Goal: Task Accomplishment & Management: Manage account settings

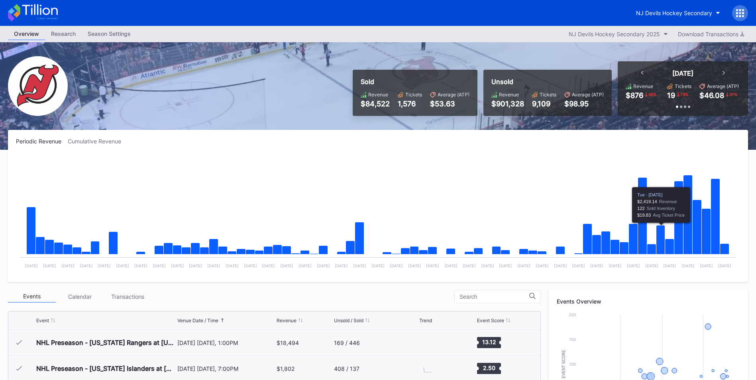
scroll to position [78, 0]
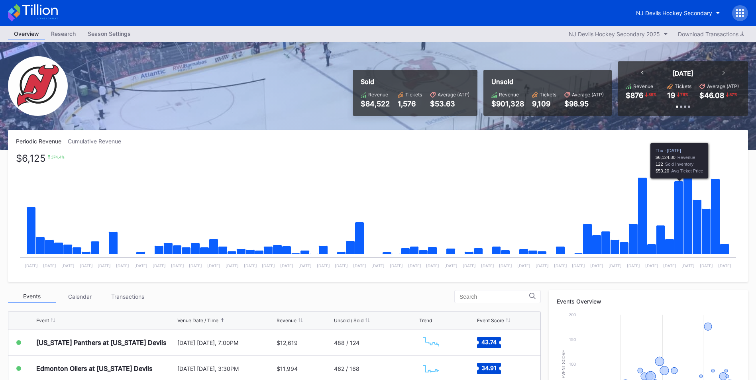
click at [678, 233] on icon "Chart title" at bounding box center [678, 217] width 9 height 73
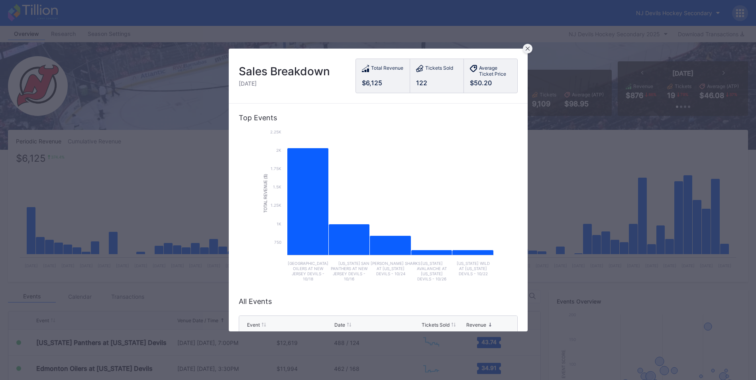
click at [530, 49] on div at bounding box center [528, 49] width 10 height 10
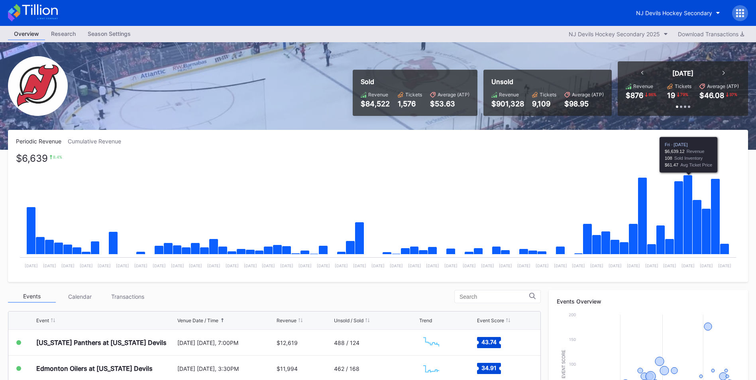
click at [692, 213] on icon "Chart title" at bounding box center [687, 214] width 9 height 79
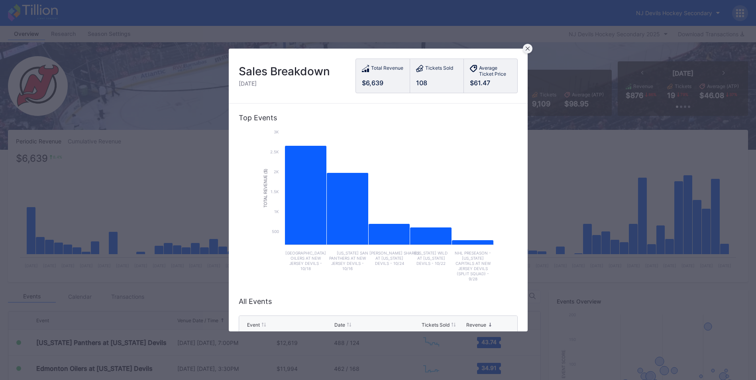
click at [531, 49] on div at bounding box center [528, 49] width 10 height 10
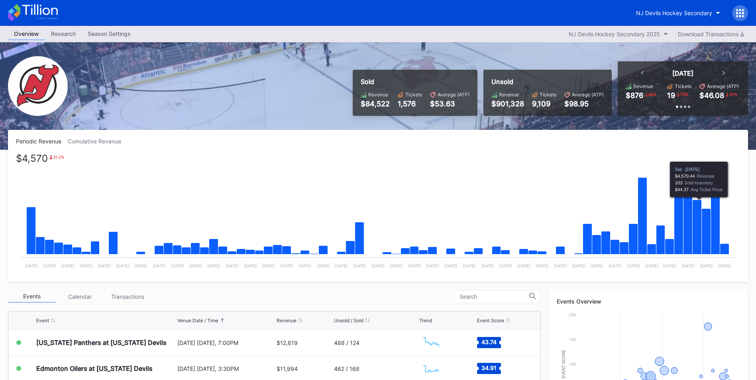
click at [694, 224] on icon "Chart title" at bounding box center [696, 227] width 9 height 55
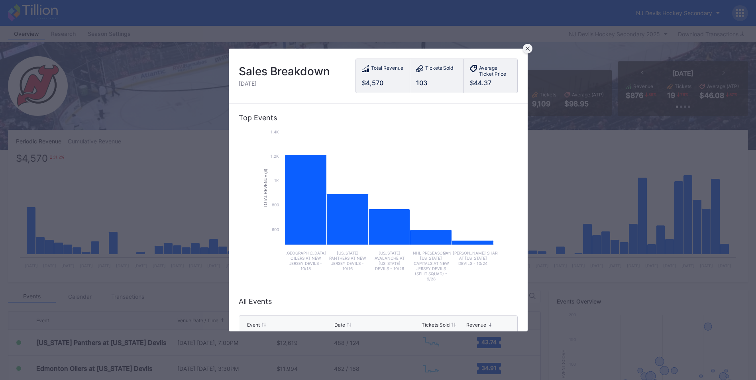
click at [528, 48] on icon at bounding box center [527, 49] width 4 height 4
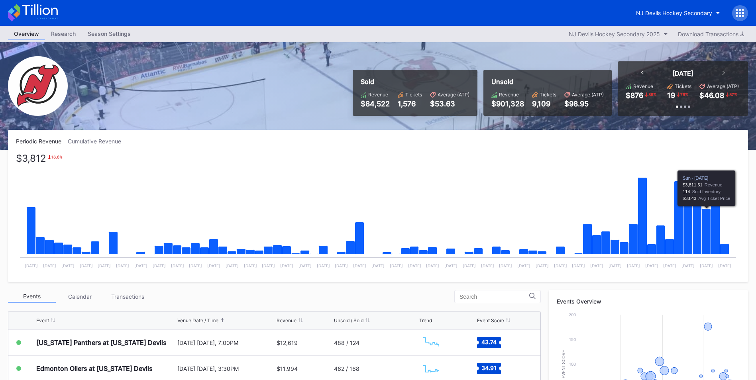
click at [707, 213] on icon "Chart title" at bounding box center [706, 232] width 9 height 46
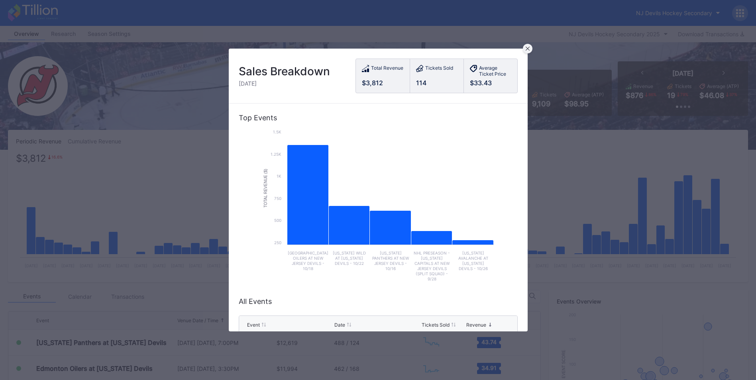
click at [527, 49] on icon at bounding box center [527, 49] width 4 height 4
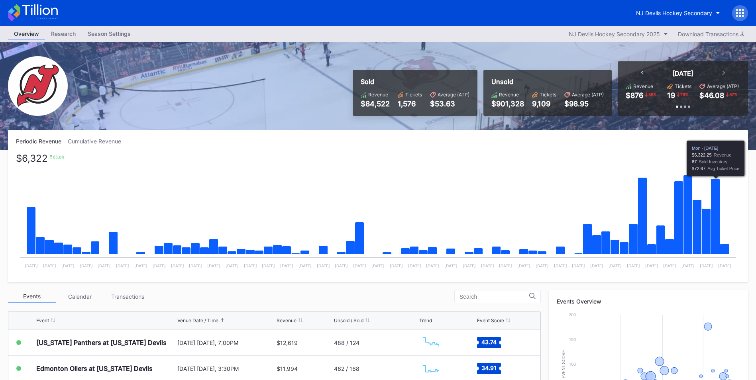
click at [714, 218] on icon "Chart title" at bounding box center [715, 217] width 9 height 76
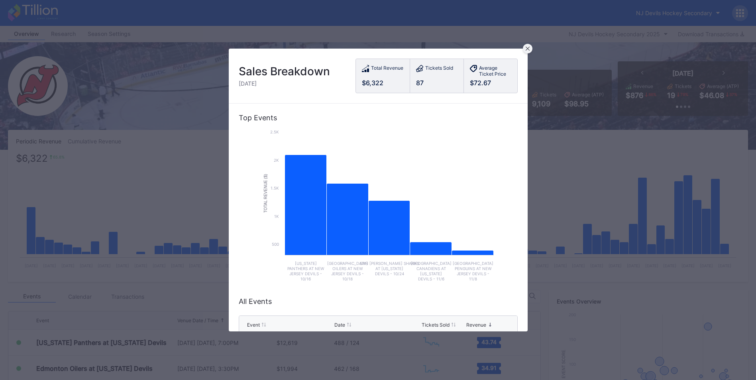
click at [528, 49] on icon at bounding box center [528, 49] width 4 height 4
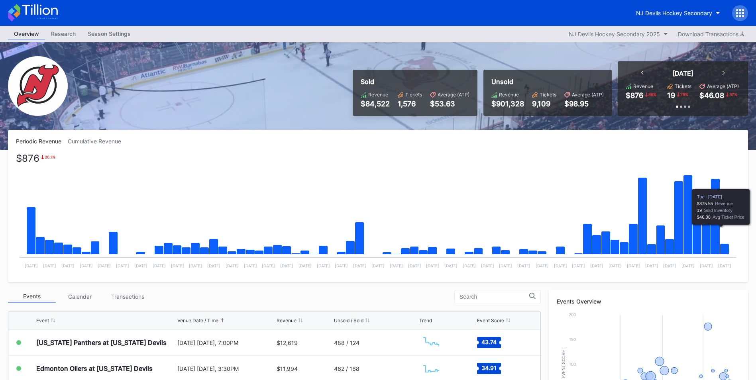
click at [722, 252] on icon "Chart title" at bounding box center [724, 249] width 9 height 11
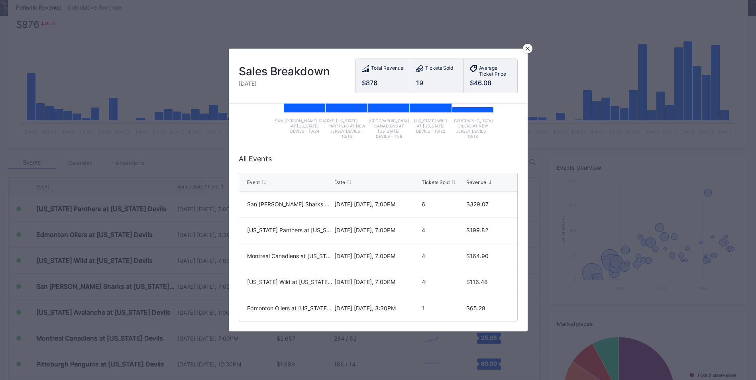
scroll to position [134, 0]
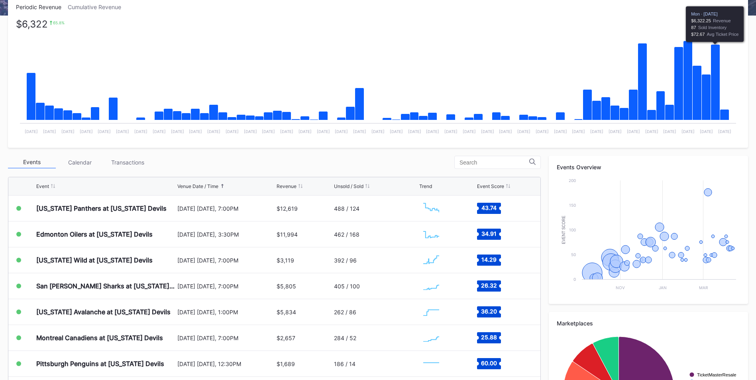
click at [714, 66] on icon "Chart title" at bounding box center [715, 83] width 9 height 76
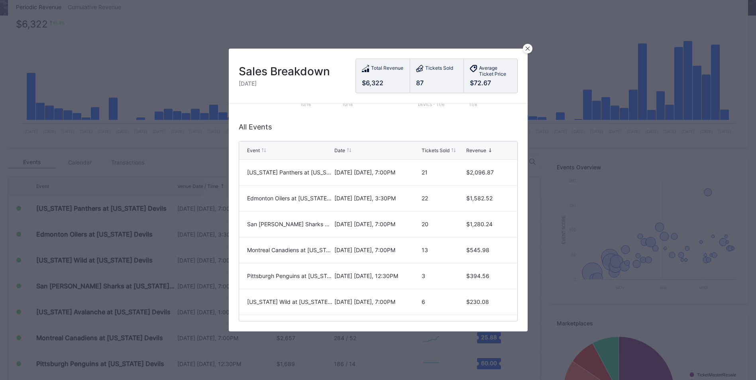
scroll to position [180, 0]
click at [528, 47] on icon at bounding box center [528, 49] width 4 height 4
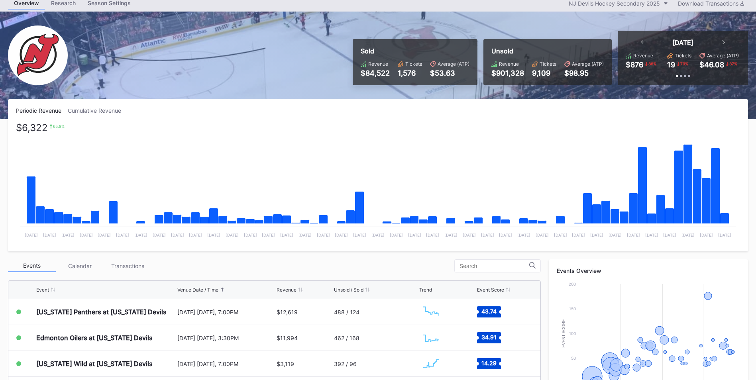
scroll to position [0, 0]
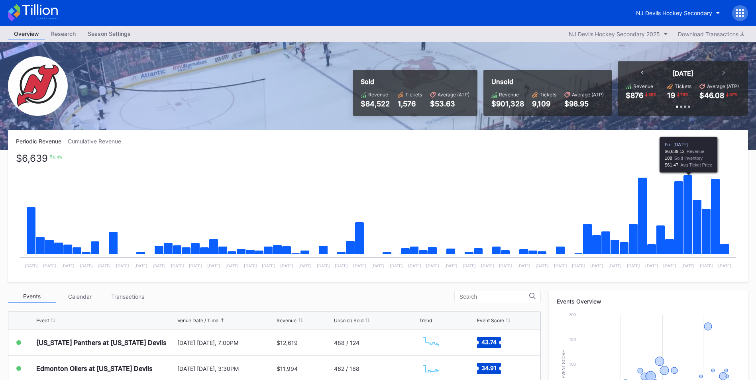
click at [686, 197] on icon "Chart title" at bounding box center [687, 214] width 9 height 79
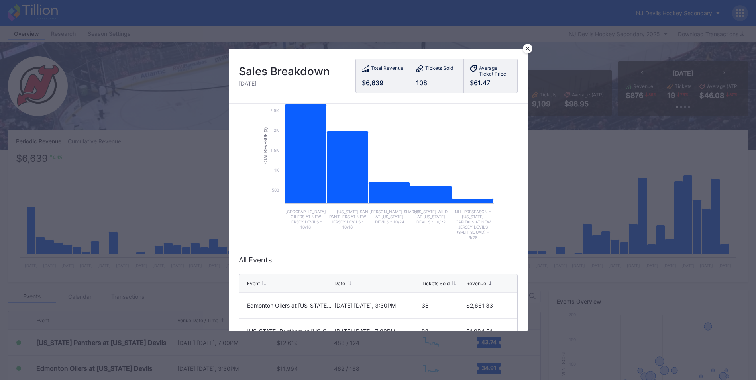
scroll to position [180, 0]
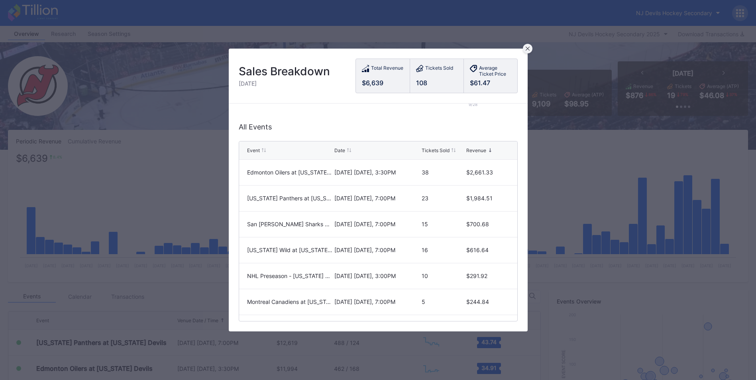
click at [530, 47] on div at bounding box center [528, 49] width 10 height 10
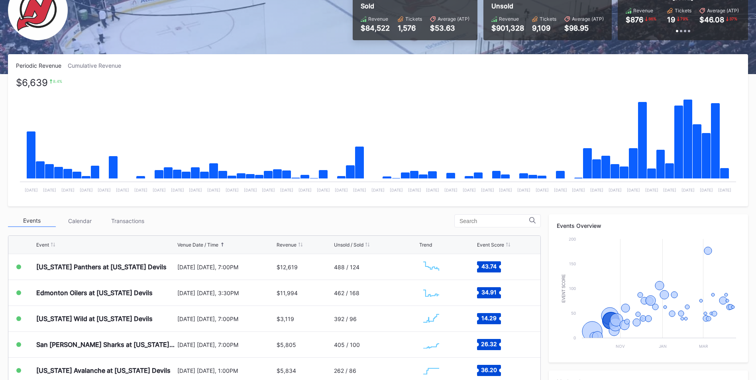
scroll to position [77, 0]
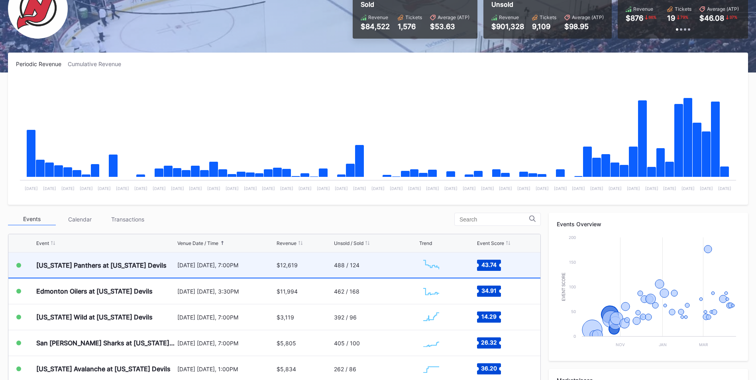
click at [244, 271] on div "[DATE] [DATE], 7:00PM" at bounding box center [225, 265] width 97 height 25
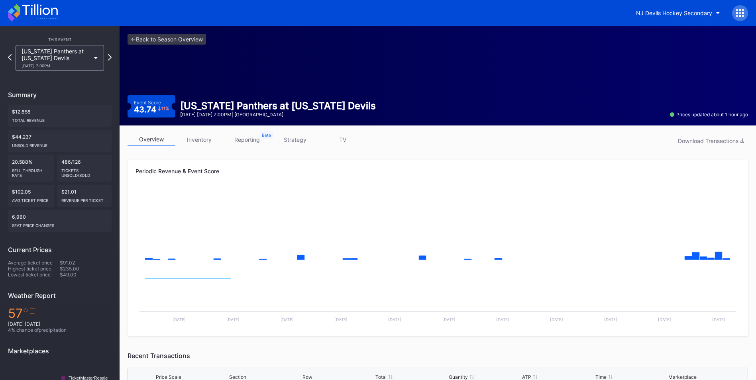
click at [195, 138] on link "inventory" at bounding box center [199, 139] width 48 height 12
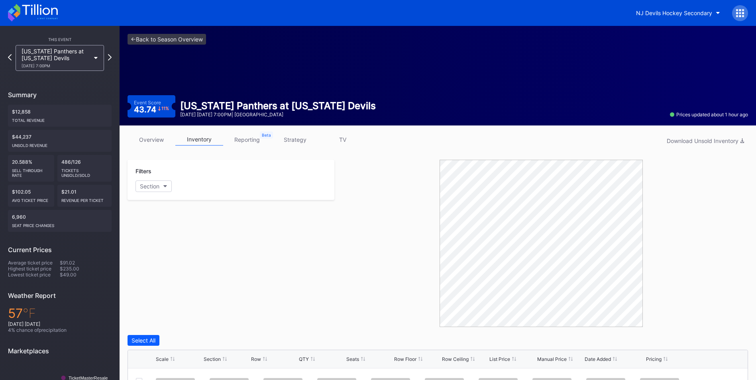
scroll to position [121, 0]
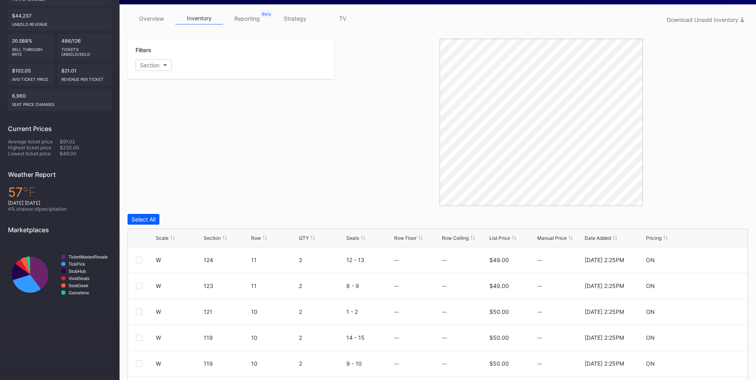
click at [493, 233] on div "Scale Section Row QTY Seats Row Floor Row Ceiling List Price Manual Price Date …" at bounding box center [438, 238] width 620 height 18
click at [495, 238] on div "List Price" at bounding box center [499, 238] width 21 height 6
click at [498, 242] on div "Scale Section Row QTY Seats Row Floor Row Ceiling List Price Manual Price Date …" at bounding box center [438, 238] width 620 height 18
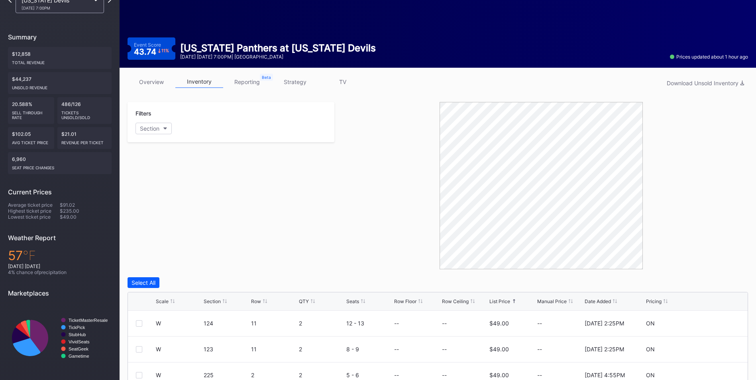
scroll to position [0, 0]
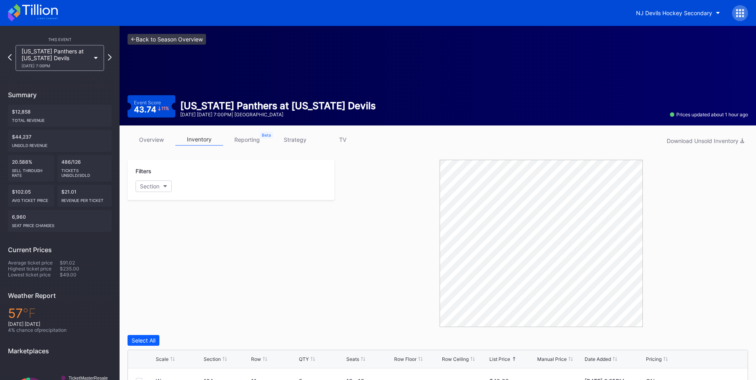
click at [183, 37] on link "<- Back to Season Overview" at bounding box center [166, 39] width 78 height 11
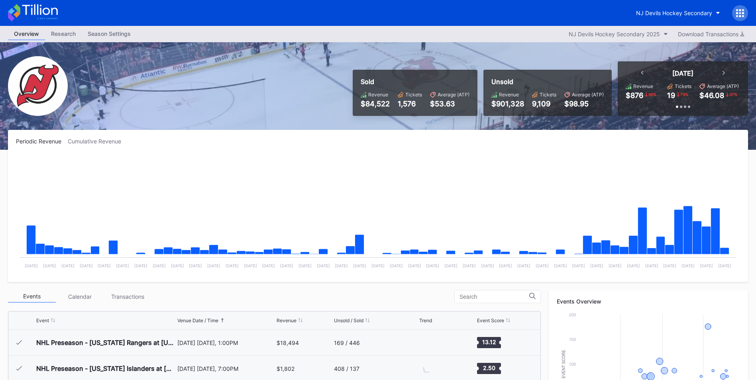
scroll to position [78, 0]
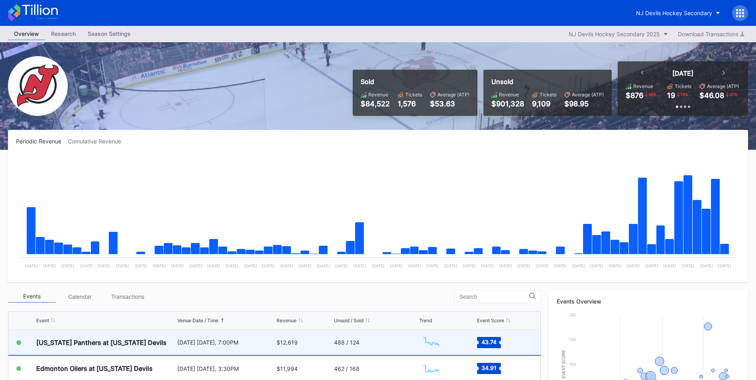
click at [305, 341] on div "$12,619" at bounding box center [303, 342] width 55 height 25
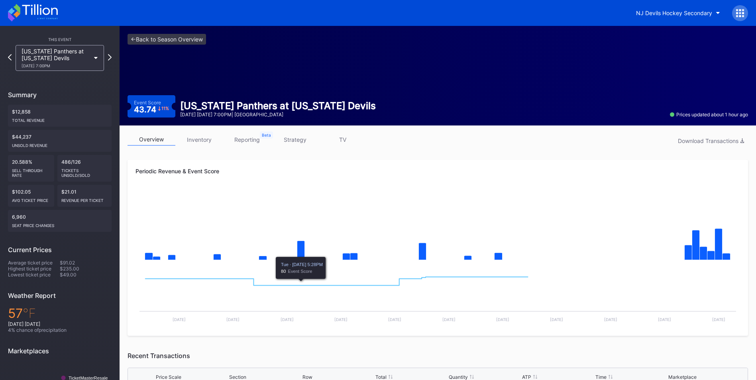
click at [204, 141] on link "inventory" at bounding box center [199, 139] width 48 height 12
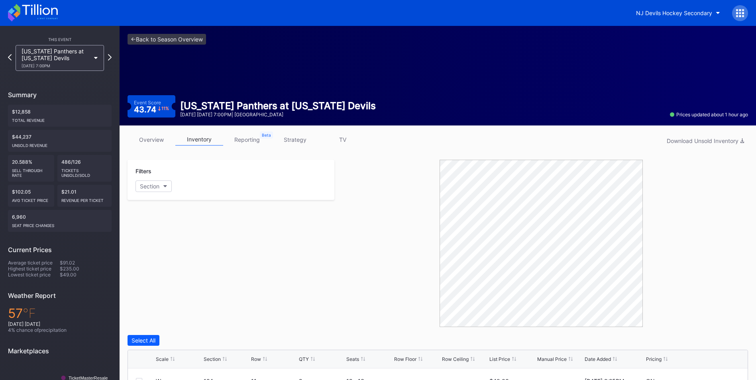
scroll to position [106, 0]
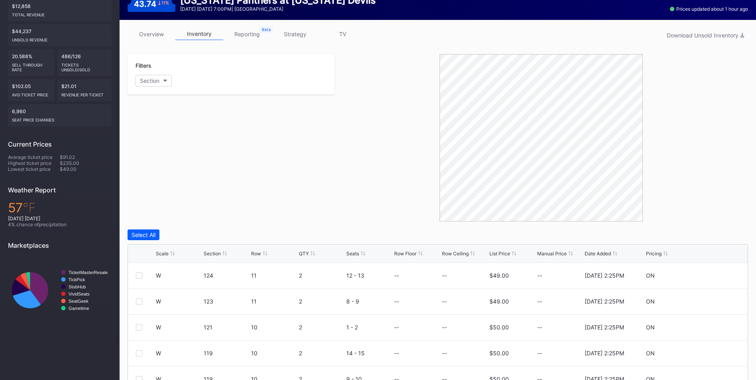
click at [490, 251] on div "List Price" at bounding box center [499, 254] width 21 height 6
click at [496, 254] on div "List Price" at bounding box center [499, 254] width 21 height 6
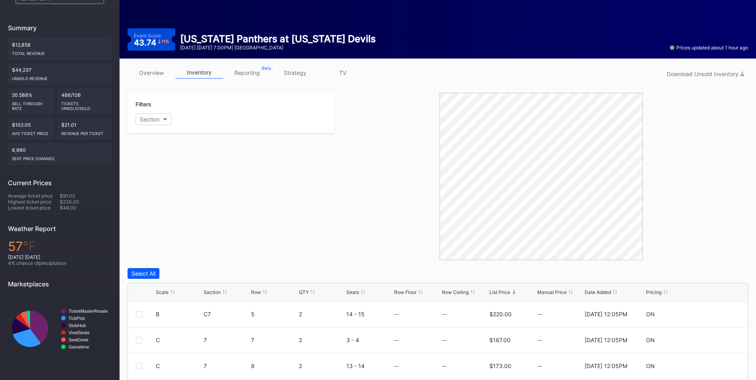
scroll to position [67, 0]
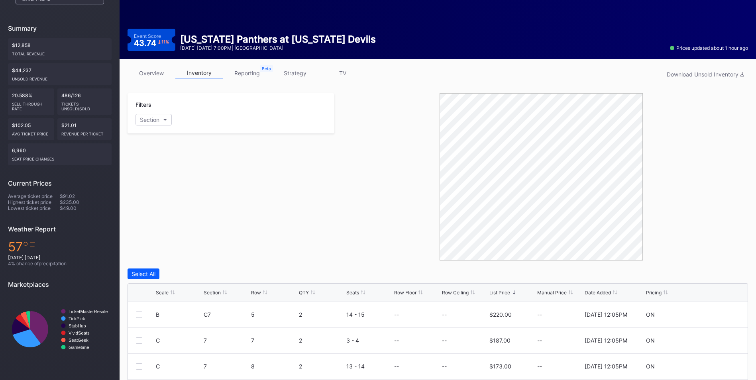
click at [154, 75] on link "overview" at bounding box center [151, 73] width 48 height 12
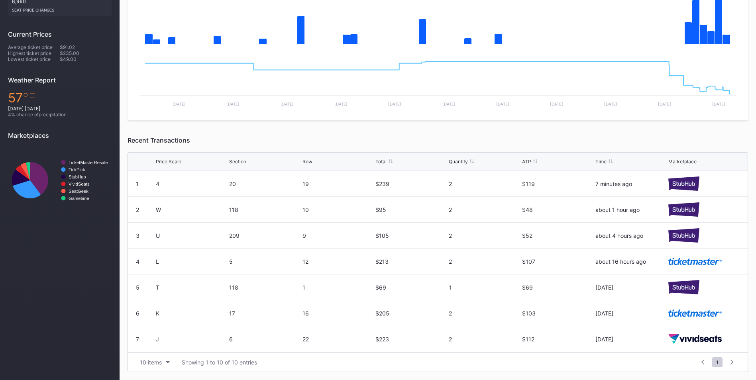
scroll to position [78, 0]
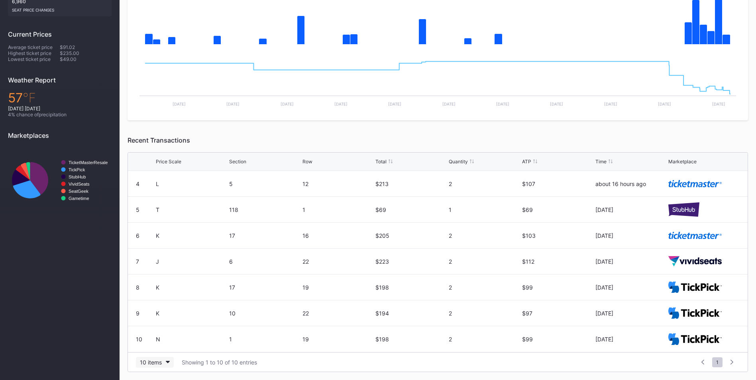
click at [165, 364] on button "10 items" at bounding box center [155, 362] width 38 height 11
click at [161, 336] on div "200 items" at bounding box center [155, 342] width 38 height 15
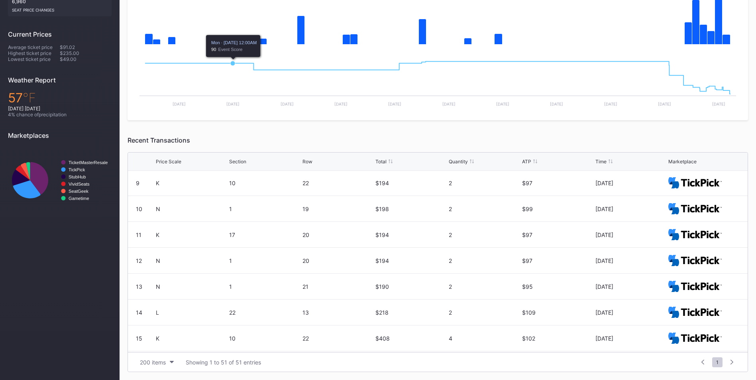
scroll to position [0, 0]
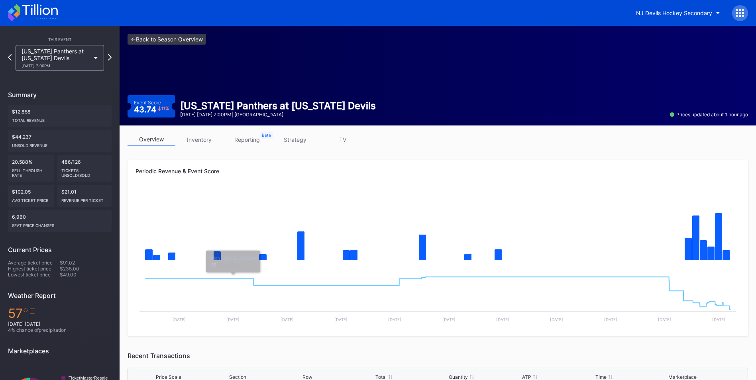
click at [182, 42] on link "<- Back to Season Overview" at bounding box center [166, 39] width 78 height 11
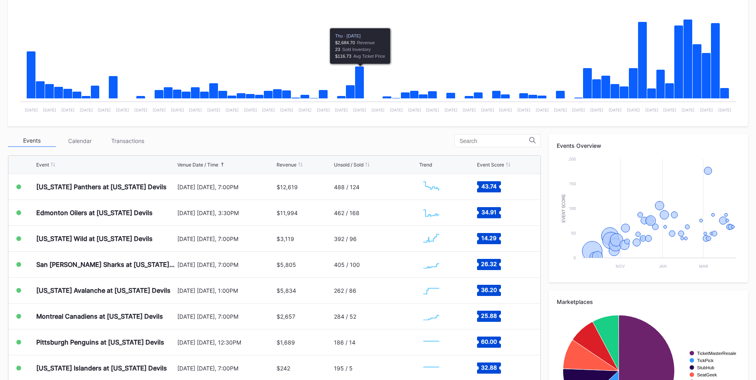
scroll to position [156, 0]
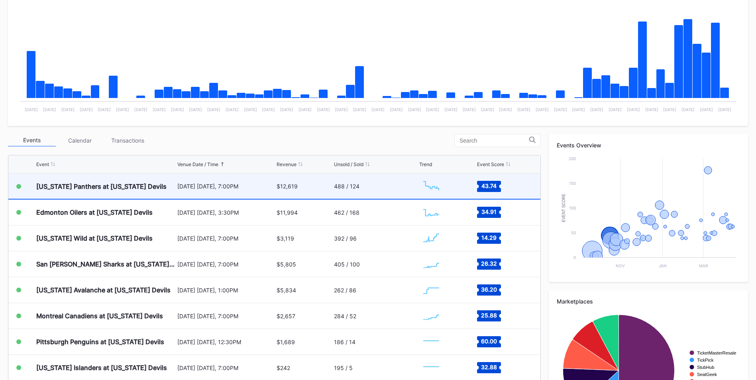
click at [351, 190] on div "488 / 124" at bounding box center [375, 186] width 83 height 25
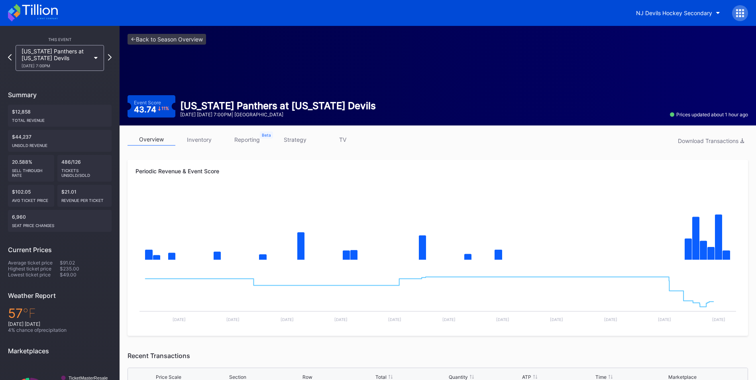
click at [202, 143] on link "inventory" at bounding box center [199, 139] width 48 height 12
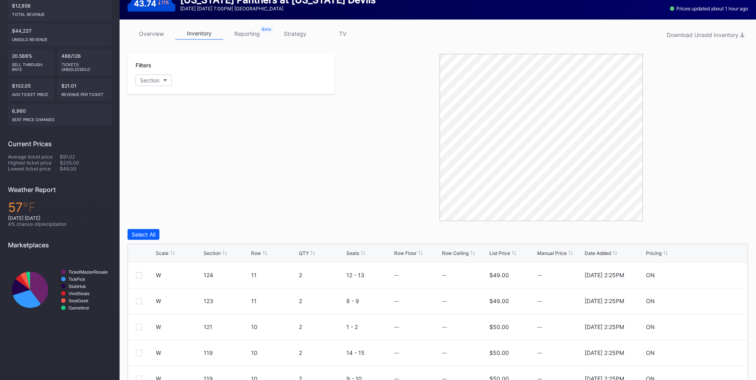
scroll to position [107, 0]
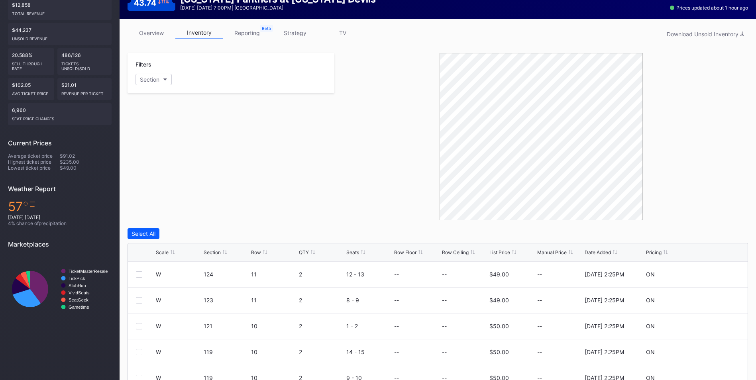
click at [502, 251] on div "List Price" at bounding box center [499, 252] width 21 height 6
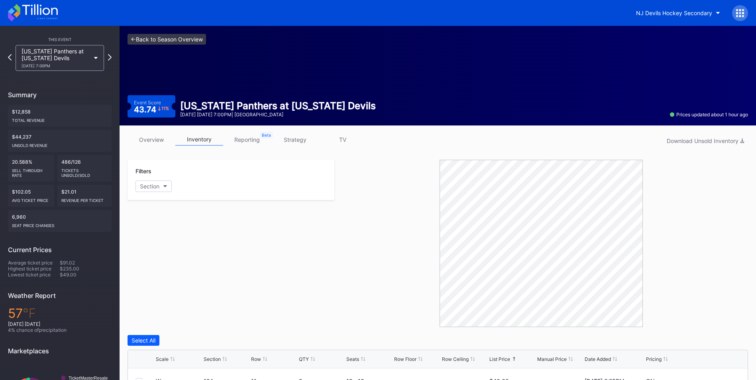
click at [160, 40] on link "<- Back to Season Overview" at bounding box center [166, 39] width 78 height 11
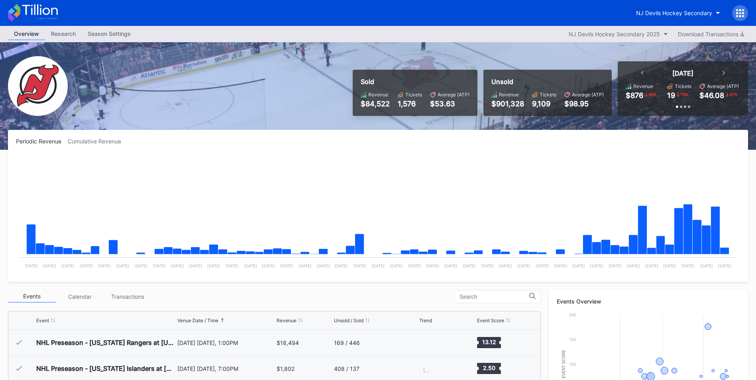
click at [735, 12] on div at bounding box center [740, 13] width 16 height 16
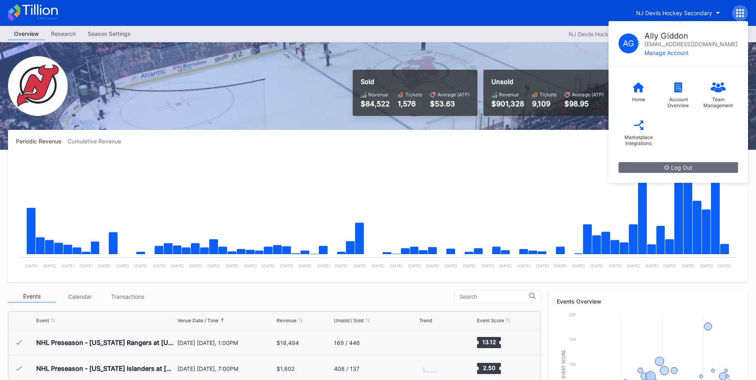
scroll to position [78, 0]
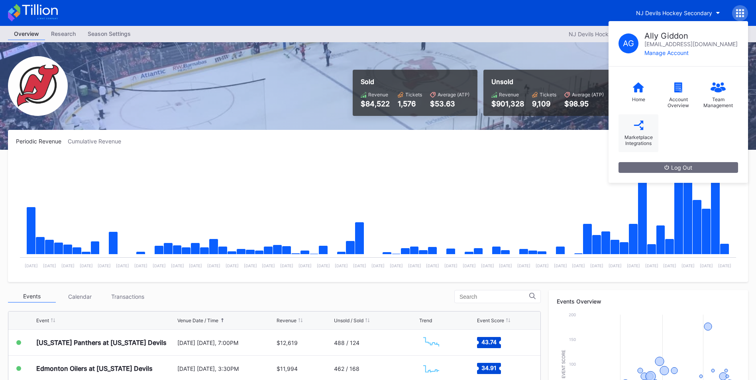
click at [634, 135] on div "Marketplace Integrations" at bounding box center [638, 140] width 32 height 12
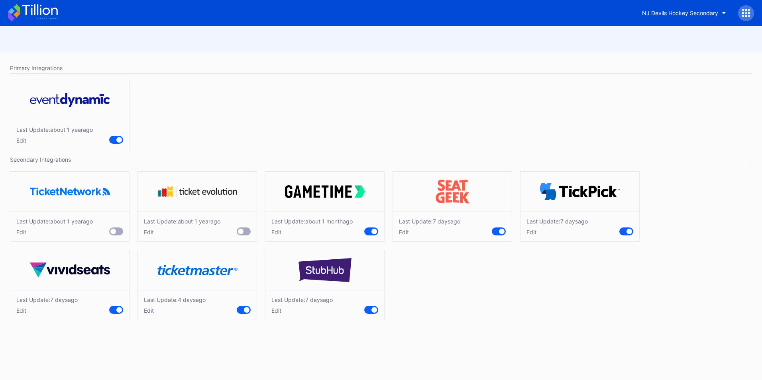
click at [145, 311] on div "Edit" at bounding box center [175, 310] width 62 height 7
click at [225, 345] on div "Cancel" at bounding box center [223, 346] width 18 height 7
click at [533, 234] on div "Edit" at bounding box center [556, 232] width 61 height 7
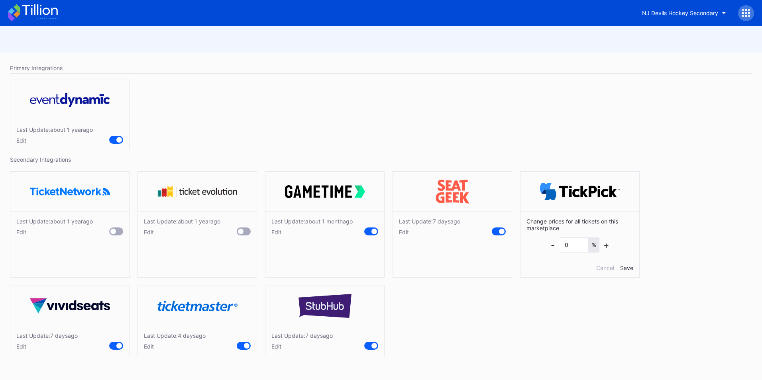
click at [400, 234] on div "Edit" at bounding box center [429, 232] width 61 height 7
click at [476, 266] on div "Cancel" at bounding box center [478, 268] width 18 height 7
click at [606, 269] on div "Cancel" at bounding box center [605, 268] width 18 height 7
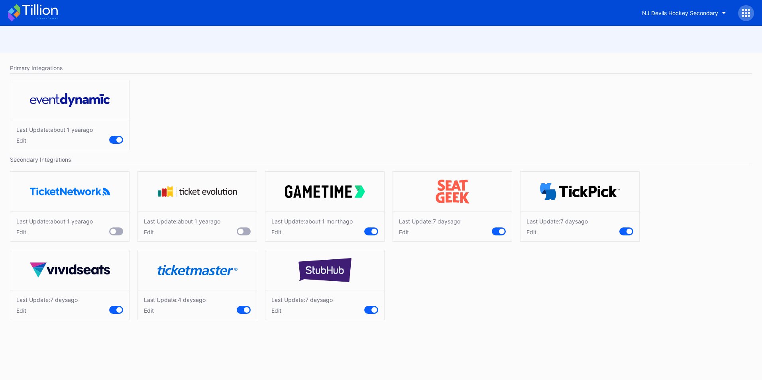
click at [43, 7] on icon at bounding box center [33, 13] width 50 height 18
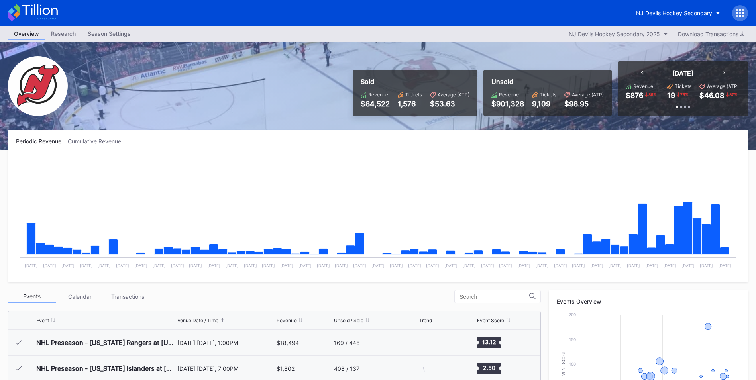
scroll to position [78, 0]
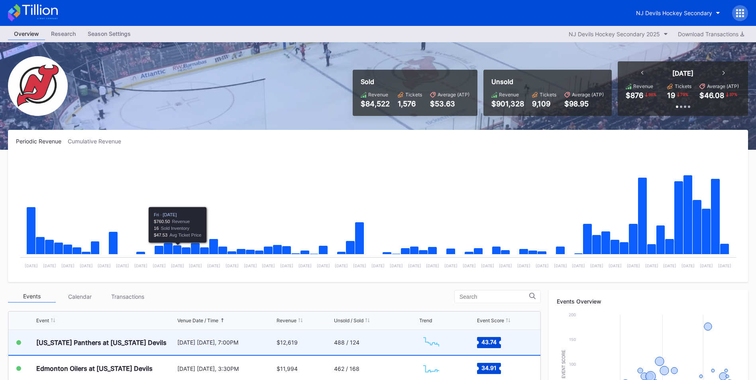
click at [218, 340] on div "[DATE] [DATE], 7:00PM" at bounding box center [225, 342] width 97 height 7
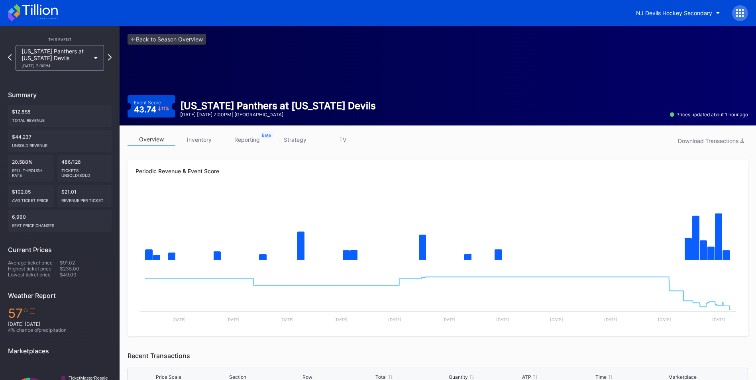
click at [203, 139] on link "inventory" at bounding box center [199, 139] width 48 height 12
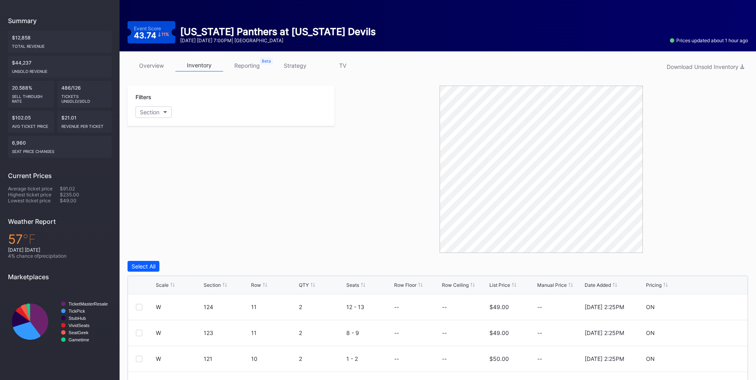
scroll to position [75, 0]
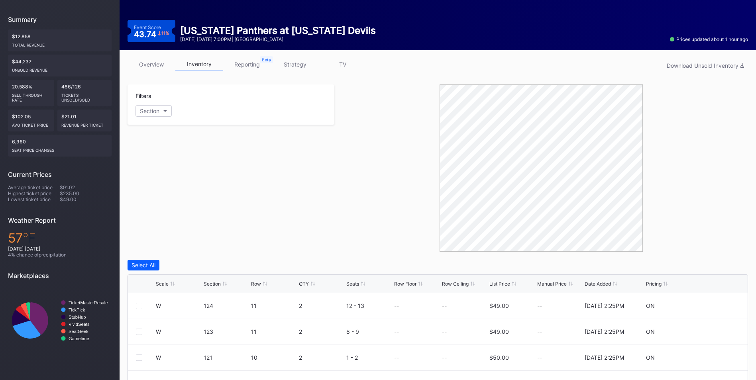
click at [501, 284] on div "List Price" at bounding box center [499, 284] width 21 height 6
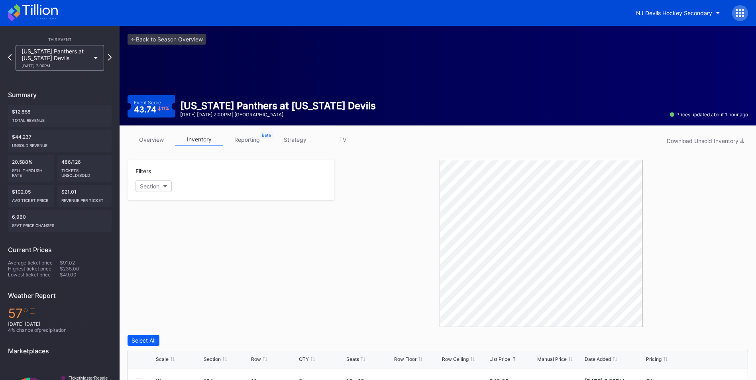
click at [168, 29] on div "<- Back to Season Overview Event Score 43.74 11 % Florida Panthers at New Jerse…" at bounding box center [438, 76] width 636 height 100
click at [170, 37] on link "<- Back to Season Overview" at bounding box center [166, 39] width 78 height 11
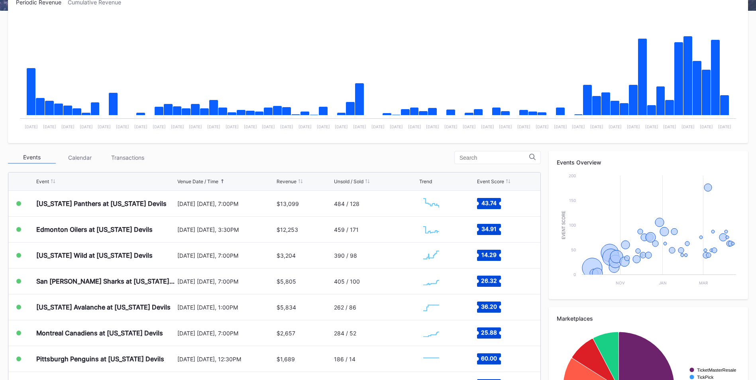
scroll to position [146, 0]
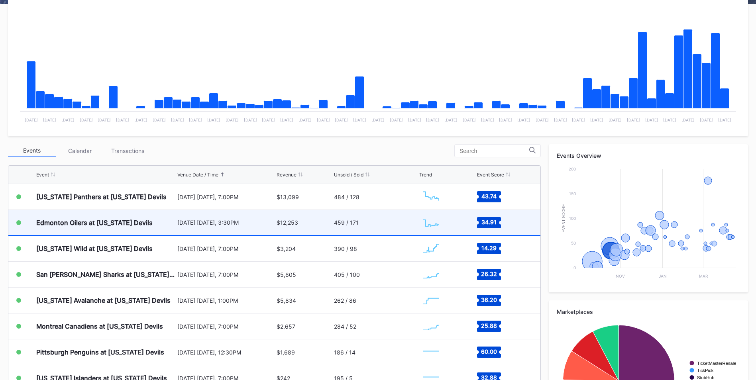
click at [315, 217] on div "$12,253" at bounding box center [303, 222] width 55 height 25
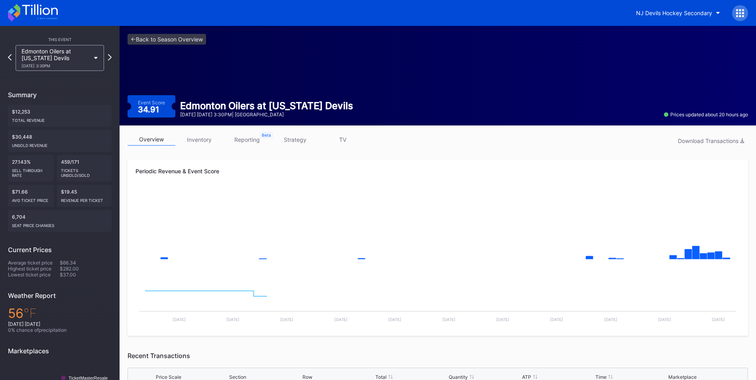
click at [205, 137] on link "inventory" at bounding box center [199, 139] width 48 height 12
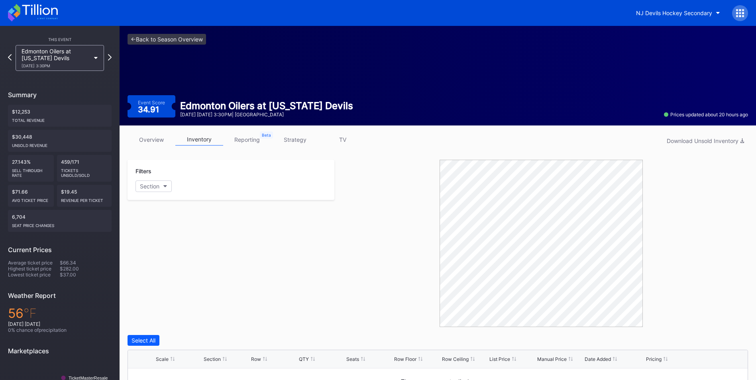
scroll to position [105, 0]
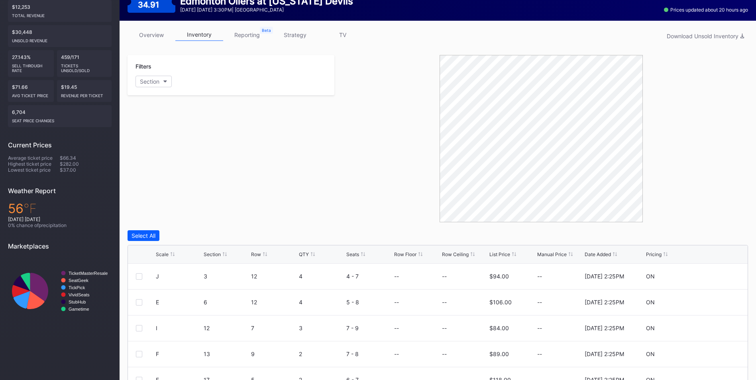
click at [499, 249] on div "Scale Section Row QTY Seats Row Floor Row Ceiling List Price Manual Price Date …" at bounding box center [438, 254] width 620 height 18
click at [498, 253] on div "List Price" at bounding box center [499, 254] width 21 height 6
click at [361, 173] on div at bounding box center [541, 138] width 414 height 167
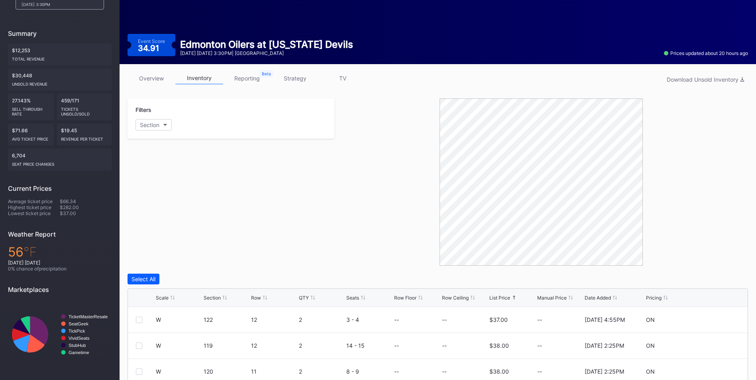
scroll to position [0, 0]
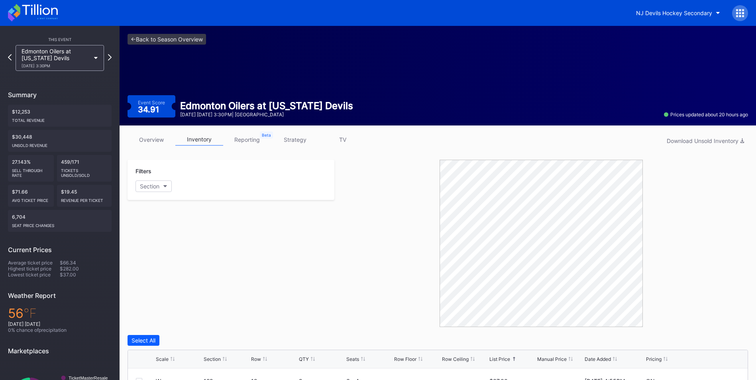
click at [293, 141] on link "strategy" at bounding box center [295, 139] width 48 height 12
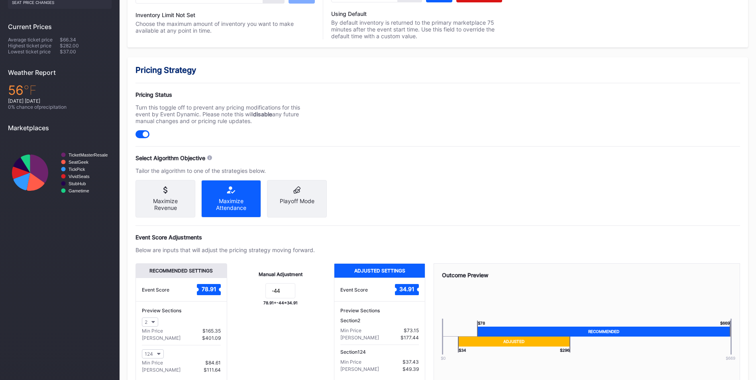
scroll to position [224, 0]
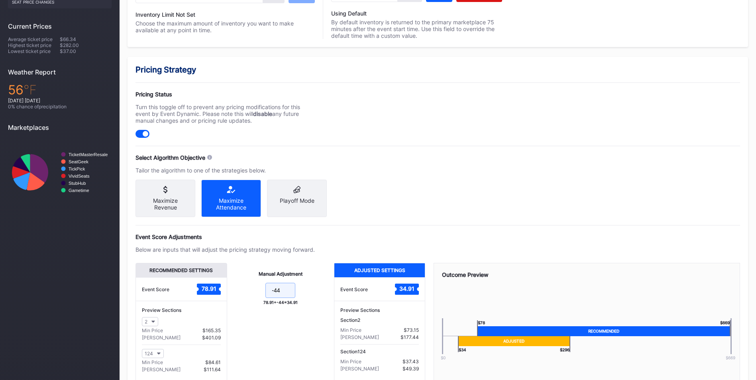
click at [284, 298] on input "-44" at bounding box center [280, 290] width 30 height 15
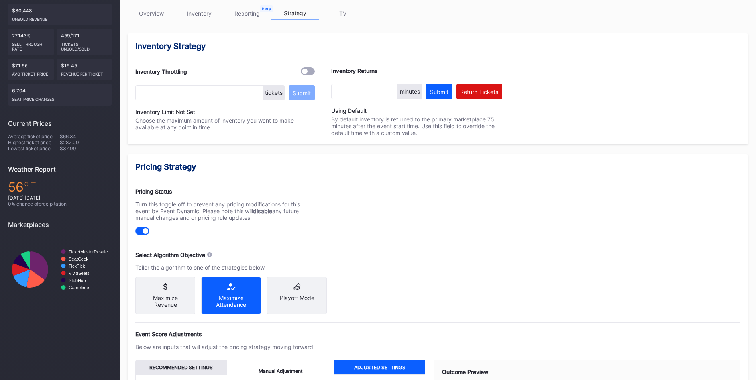
scroll to position [0, 0]
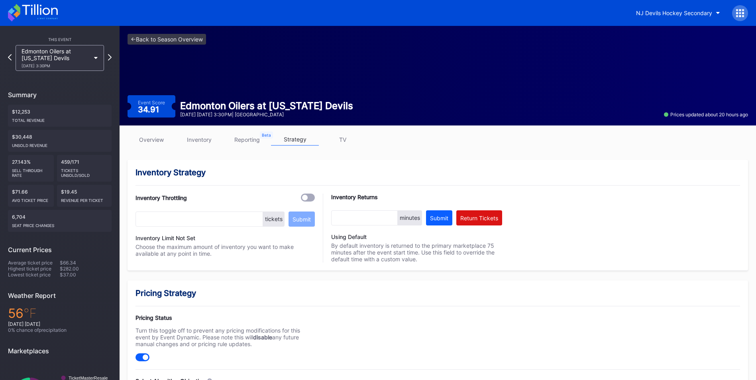
type input "-36"
click at [172, 47] on div "<- Back to Season Overview Event Score 34.91 Edmonton Oilers at New Jersey Devi…" at bounding box center [438, 76] width 636 height 100
click at [172, 46] on div "<- Back to Season Overview Event Score 34.91 Edmonton Oilers at New Jersey Devi…" at bounding box center [438, 76] width 636 height 100
drag, startPoint x: 172, startPoint y: 46, endPoint x: 161, endPoint y: 38, distance: 13.4
click at [161, 38] on link "<- Back to Season Overview" at bounding box center [166, 39] width 78 height 11
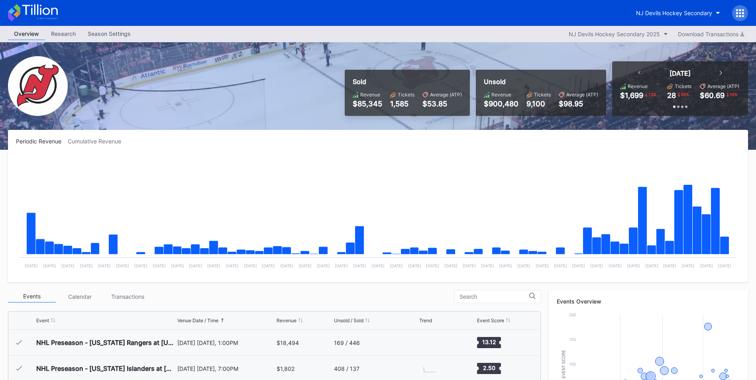
scroll to position [78, 0]
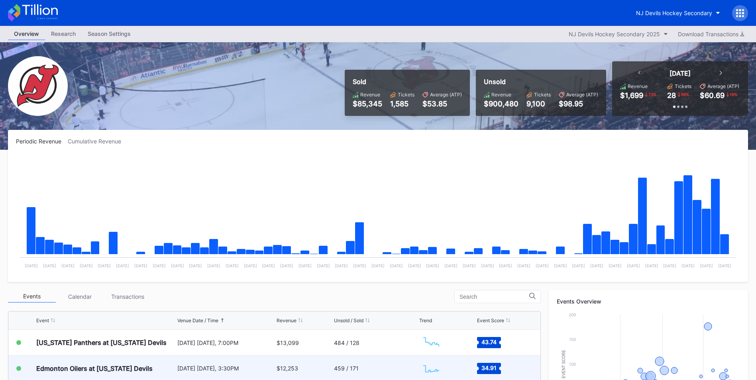
click at [68, 371] on div "Edmonton Oilers at [US_STATE] Devils" at bounding box center [94, 369] width 116 height 8
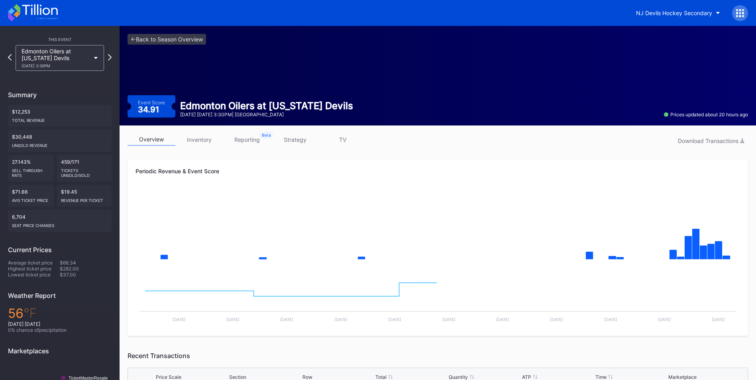
click at [204, 142] on link "inventory" at bounding box center [199, 139] width 48 height 12
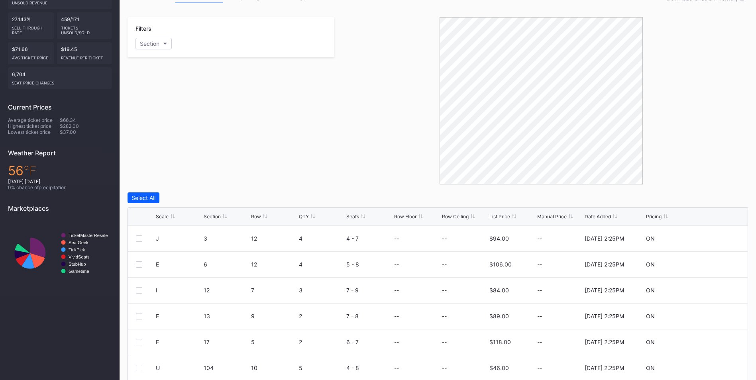
scroll to position [143, 0]
click at [508, 215] on div "List Price" at bounding box center [499, 216] width 21 height 6
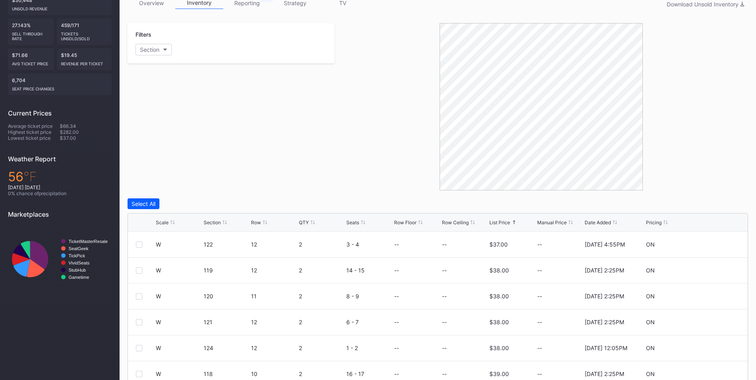
scroll to position [0, 0]
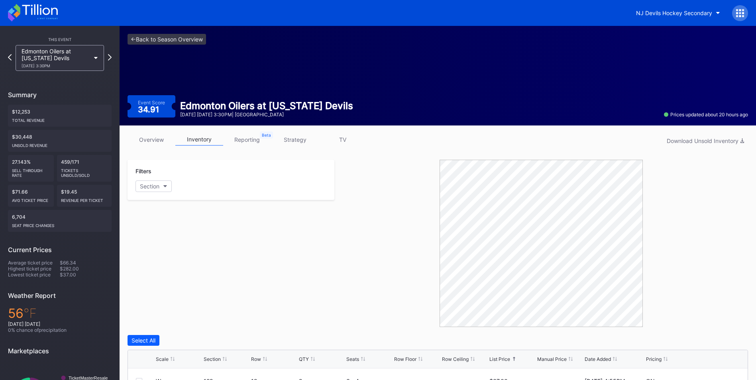
click at [304, 140] on link "strategy" at bounding box center [295, 139] width 48 height 12
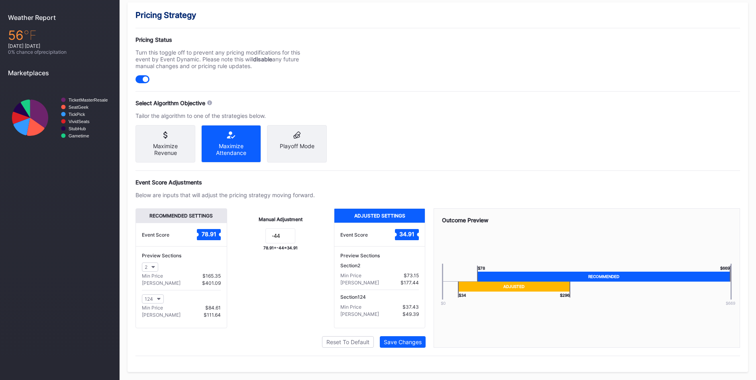
scroll to position [285, 0]
click at [287, 235] on input "-44" at bounding box center [280, 235] width 30 height 15
type input "-40"
click at [405, 339] on div "Save Changes" at bounding box center [403, 342] width 38 height 7
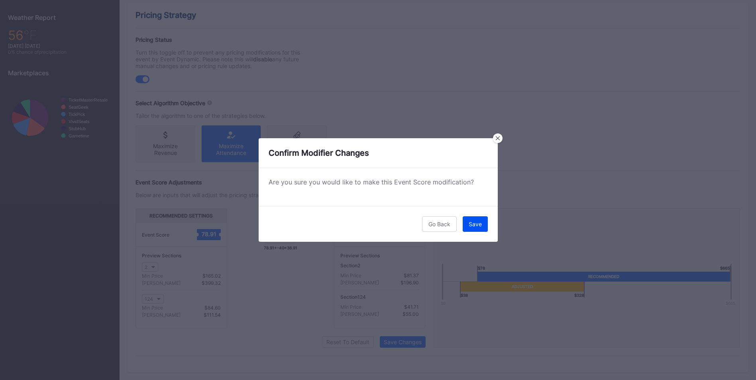
click at [476, 220] on button "Save" at bounding box center [475, 224] width 25 height 16
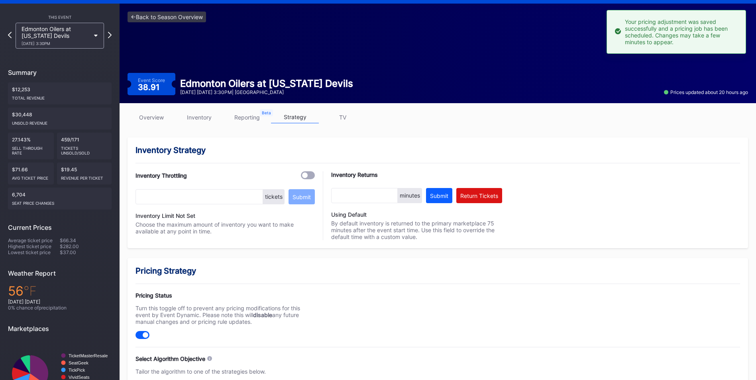
scroll to position [0, 0]
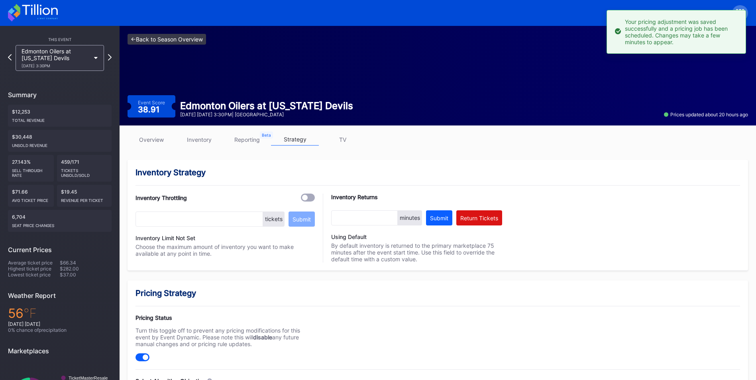
click at [196, 43] on link "<- Back to Season Overview" at bounding box center [166, 39] width 78 height 11
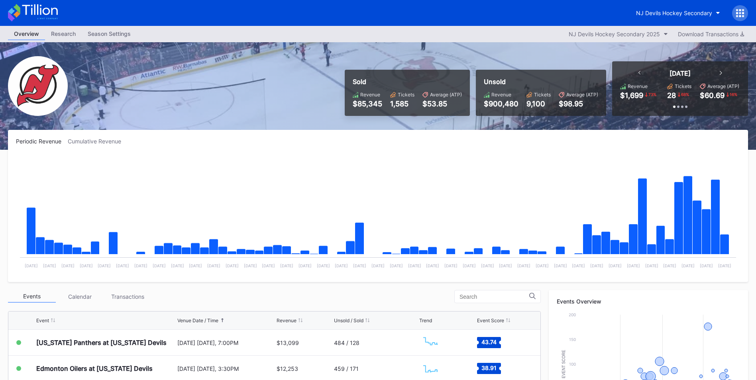
scroll to position [26, 0]
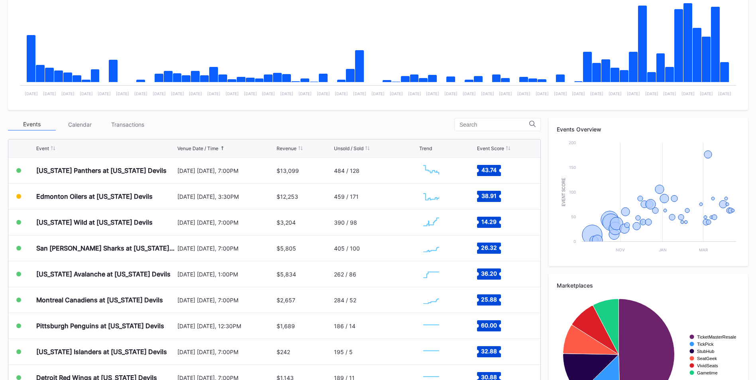
scroll to position [173, 0]
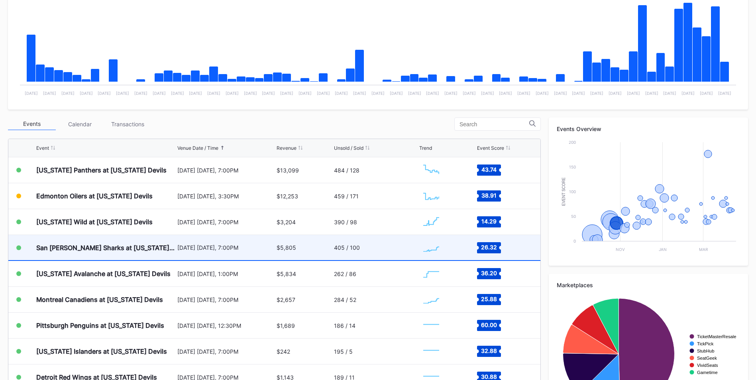
click at [123, 254] on div "San [PERSON_NAME] Sharks at [US_STATE] Devils" at bounding box center [105, 247] width 139 height 25
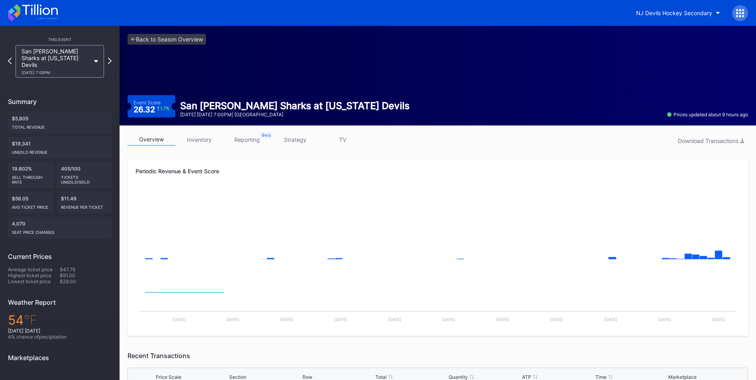
click at [193, 137] on link "inventory" at bounding box center [199, 139] width 48 height 12
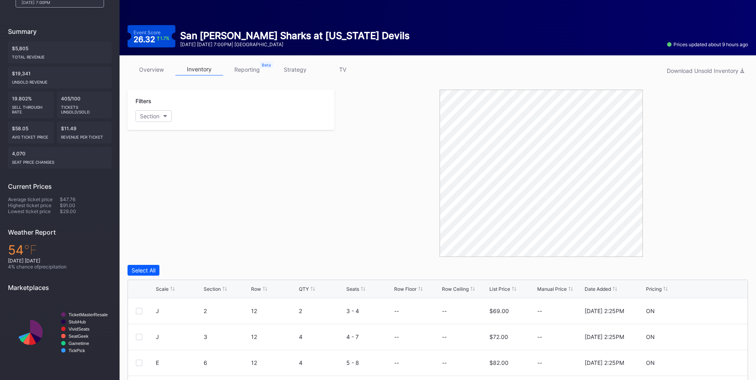
scroll to position [73, 0]
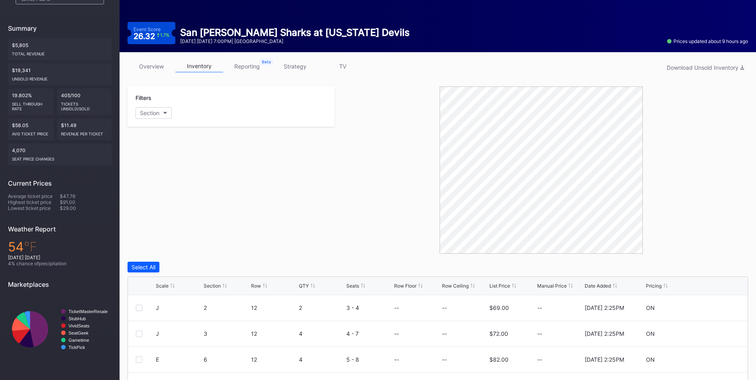
click at [500, 284] on div "List Price" at bounding box center [499, 286] width 21 height 6
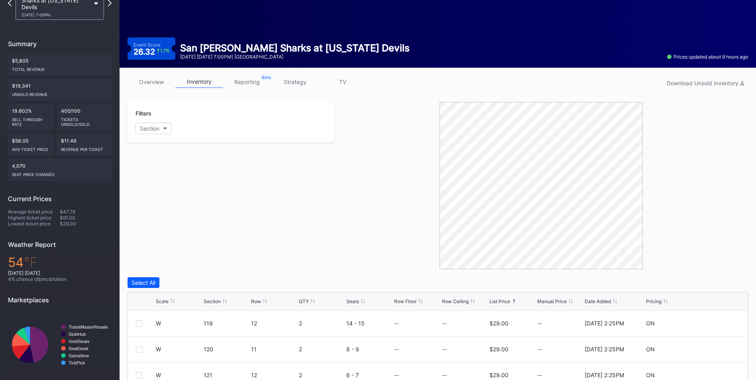
scroll to position [57, 0]
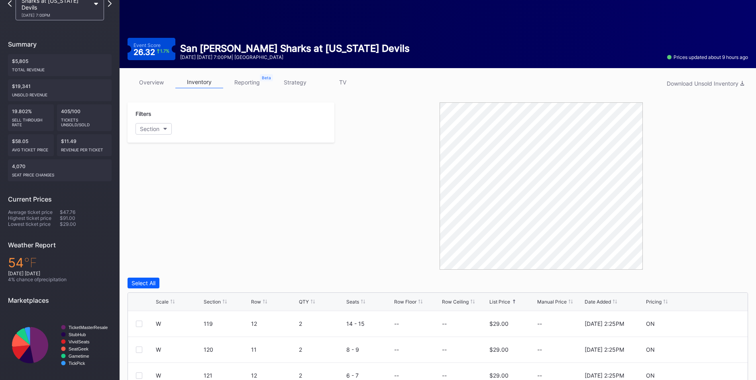
click at [290, 84] on link "strategy" at bounding box center [295, 82] width 48 height 12
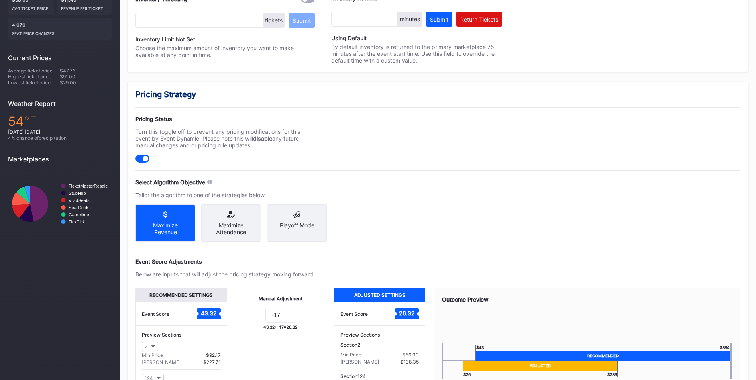
scroll to position [202, 0]
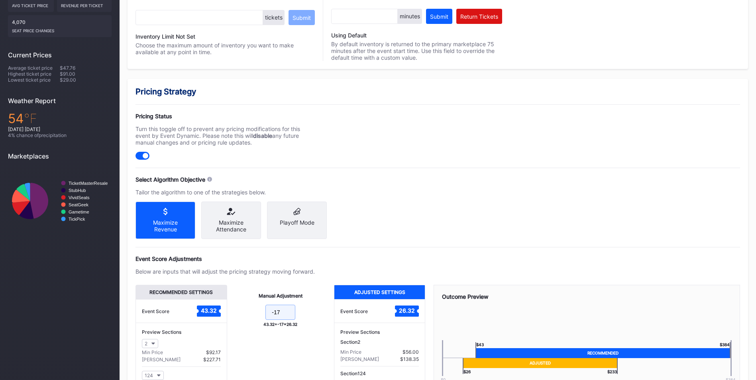
click at [290, 316] on input "-17" at bounding box center [280, 312] width 30 height 15
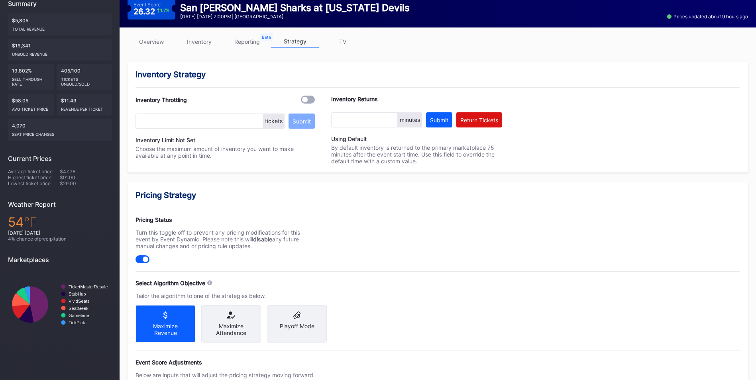
scroll to position [0, 0]
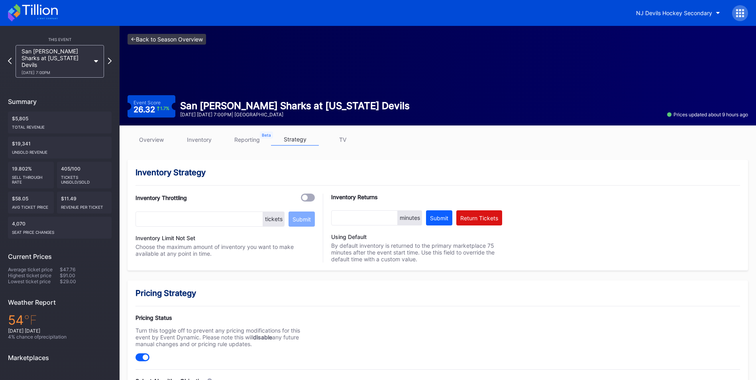
type input "-1"
click at [177, 39] on link "<- Back to Season Overview" at bounding box center [166, 39] width 78 height 11
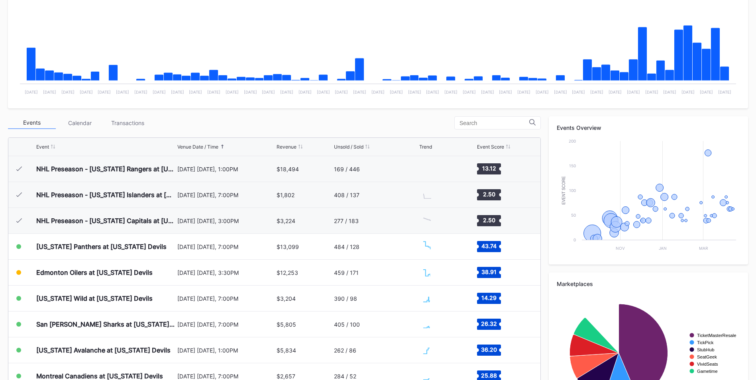
scroll to position [78, 0]
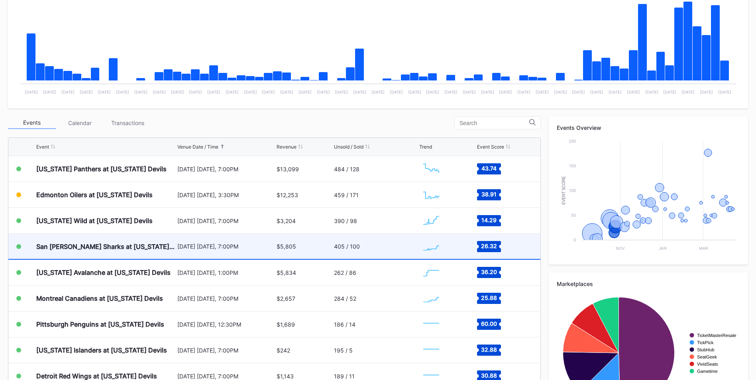
click at [237, 244] on div "[DATE] [DATE], 7:00PM" at bounding box center [225, 246] width 97 height 7
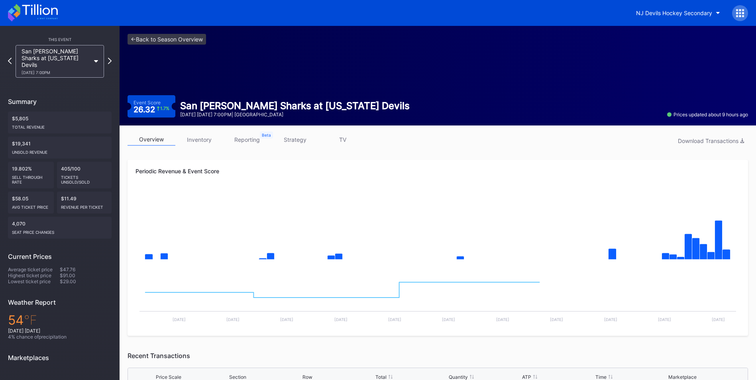
click at [298, 137] on link "strategy" at bounding box center [295, 139] width 48 height 12
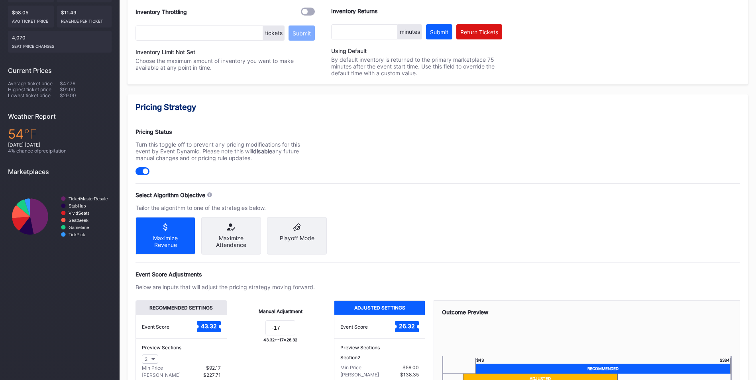
scroll to position [285, 0]
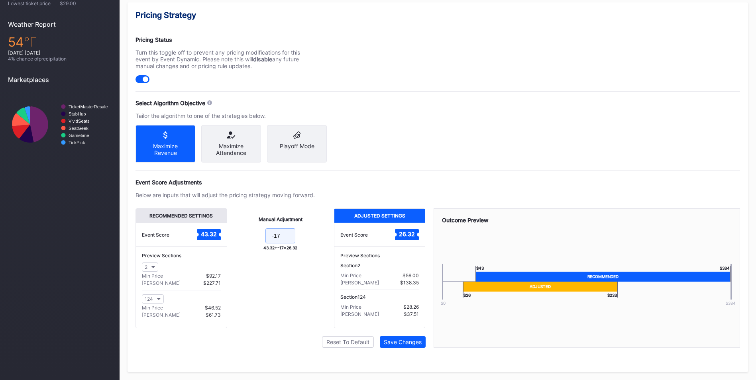
click at [281, 235] on input "-17" at bounding box center [280, 235] width 30 height 15
type input "-13"
click at [406, 345] on div "Save Changes" at bounding box center [403, 342] width 38 height 7
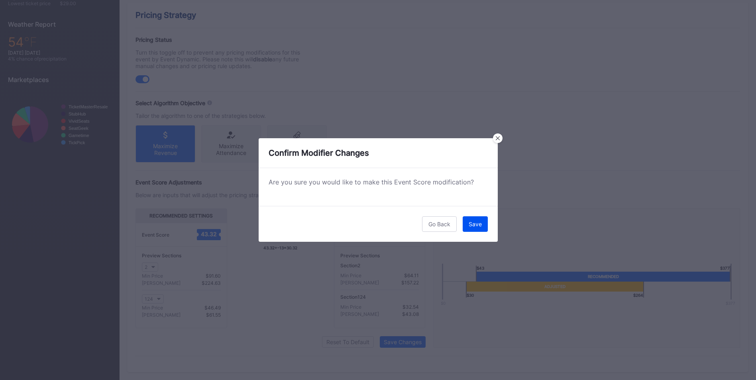
click at [469, 231] on button "Save" at bounding box center [475, 224] width 25 height 16
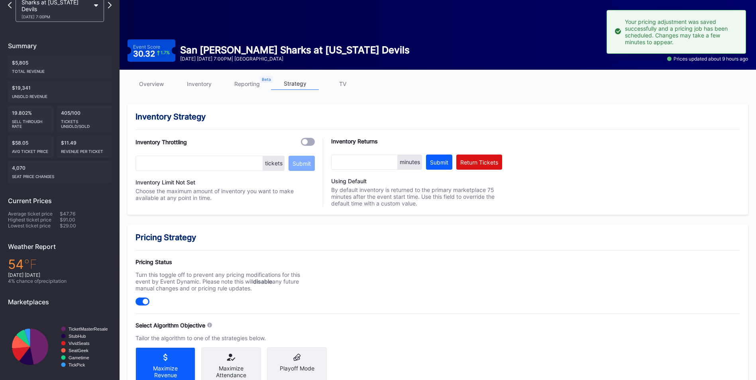
scroll to position [0, 0]
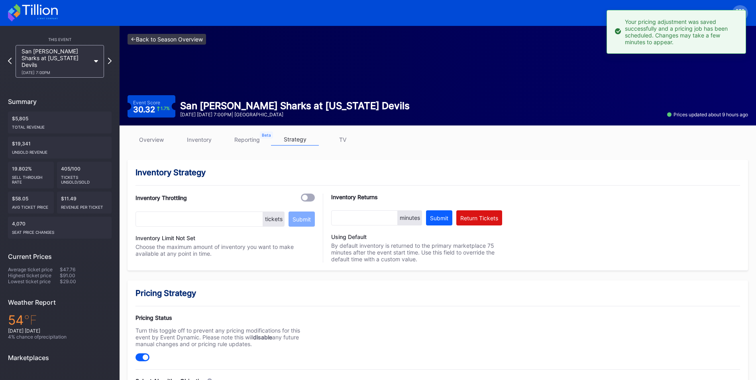
click at [161, 39] on link "<- Back to Season Overview" at bounding box center [166, 39] width 78 height 11
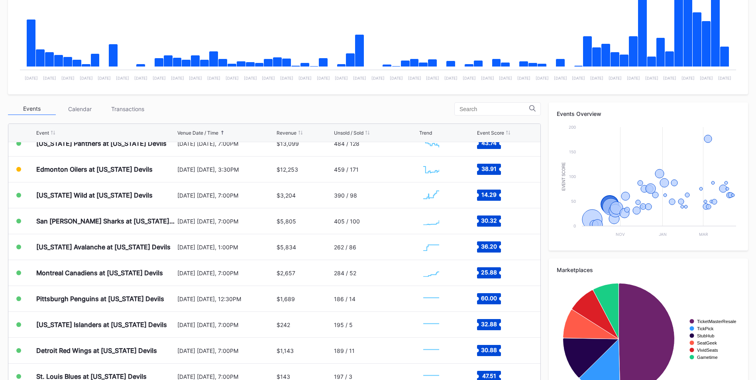
scroll to position [188, 0]
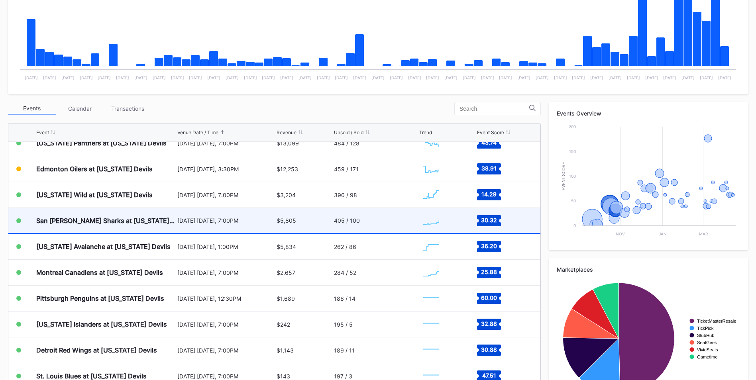
click at [88, 230] on div "San [PERSON_NAME] Sharks at [US_STATE] Devils" at bounding box center [105, 220] width 139 height 25
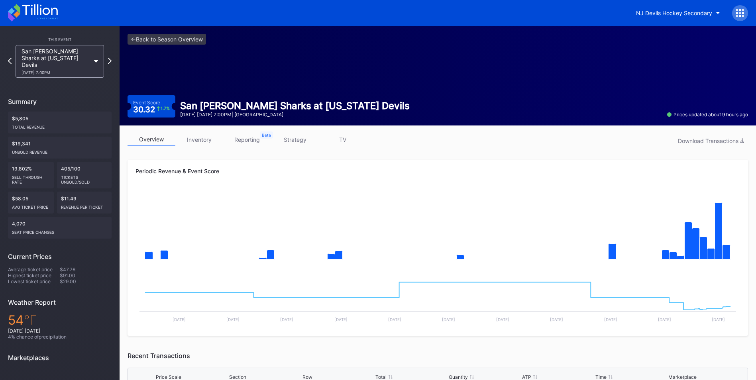
click at [205, 132] on div "overview inventory reporting strategy TV Download Transactions Periodic Revenue…" at bounding box center [438, 360] width 636 height 470
click at [204, 138] on link "inventory" at bounding box center [199, 139] width 48 height 12
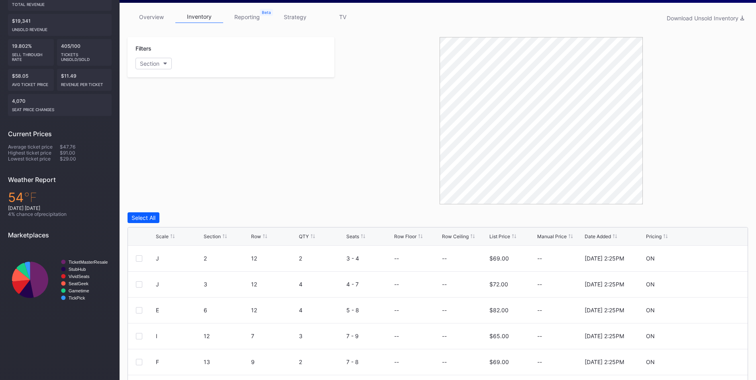
scroll to position [123, 0]
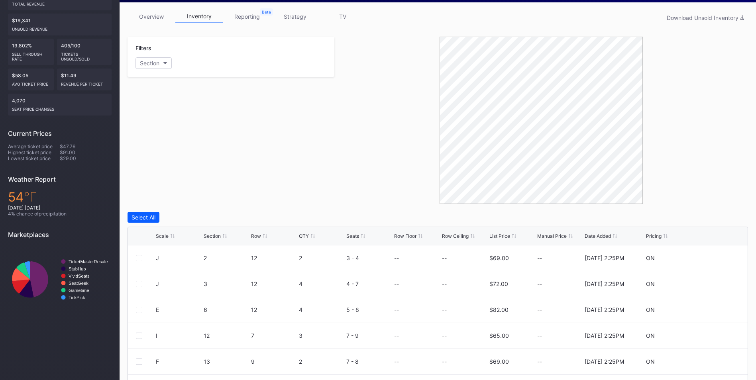
click at [501, 235] on div "List Price" at bounding box center [499, 236] width 21 height 6
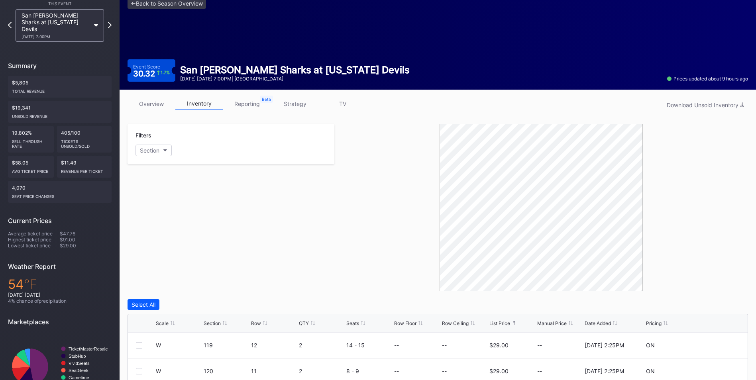
scroll to position [0, 0]
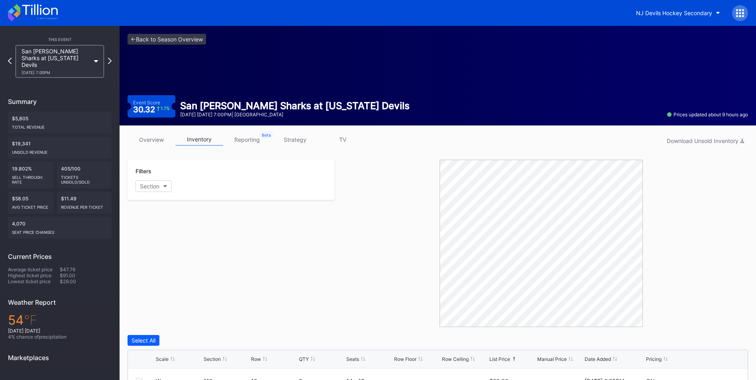
click at [302, 137] on link "strategy" at bounding box center [295, 139] width 48 height 12
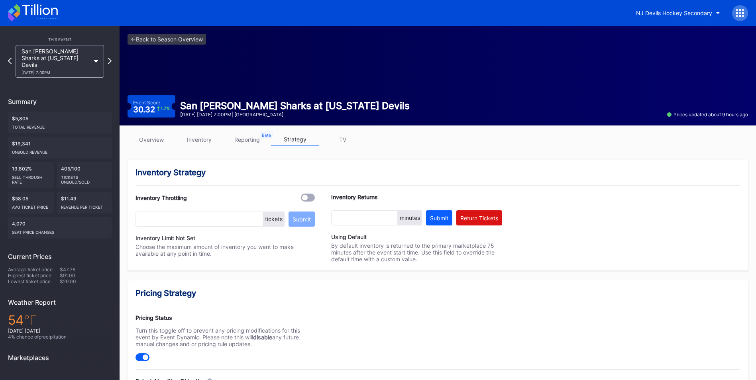
scroll to position [210, 0]
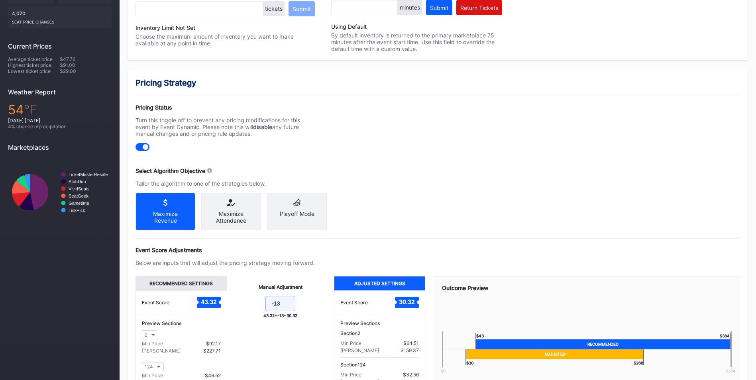
click at [285, 311] on input "-13" at bounding box center [280, 303] width 30 height 15
drag, startPoint x: 467, startPoint y: 186, endPoint x: 291, endPoint y: 307, distance: 213.1
click at [291, 307] on input "-9" at bounding box center [280, 303] width 30 height 15
type input "-11"
click at [313, 327] on div "Manual Adjustment -11 43.32 + -11 = 32.32" at bounding box center [280, 336] width 107 height 120
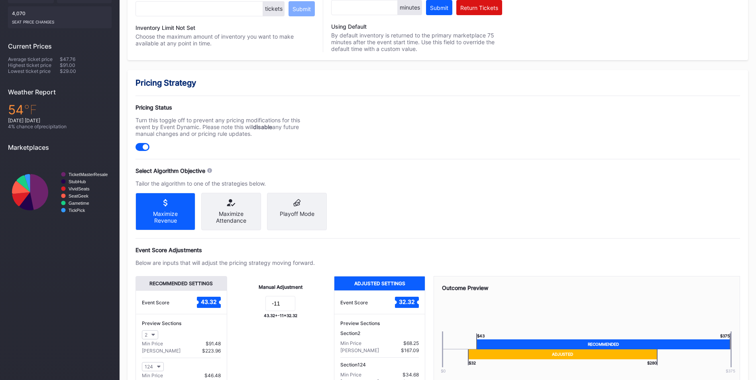
scroll to position [285, 0]
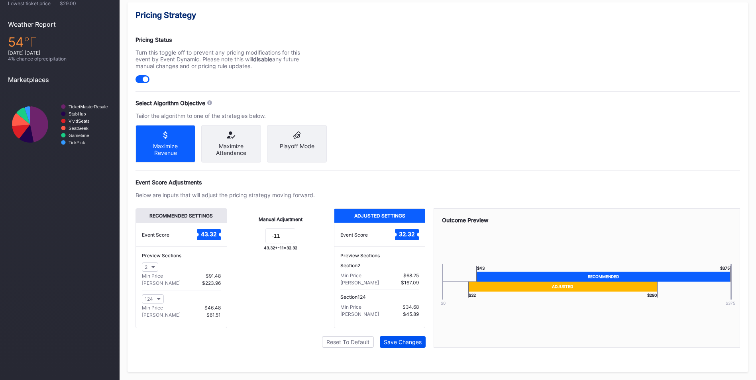
click at [404, 344] on div "Save Changes" at bounding box center [403, 342] width 38 height 7
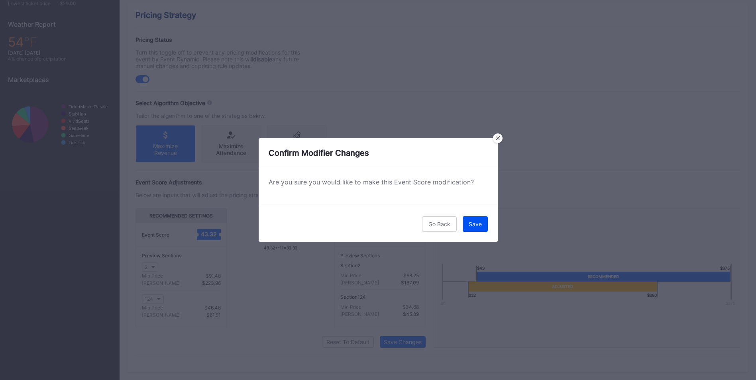
click at [480, 222] on div "Save" at bounding box center [475, 224] width 13 height 7
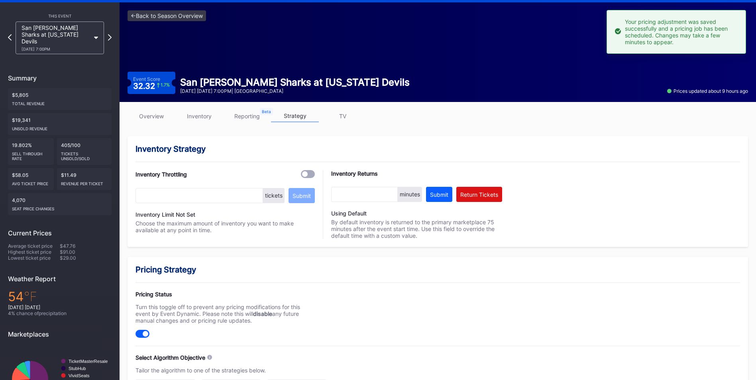
scroll to position [14, 0]
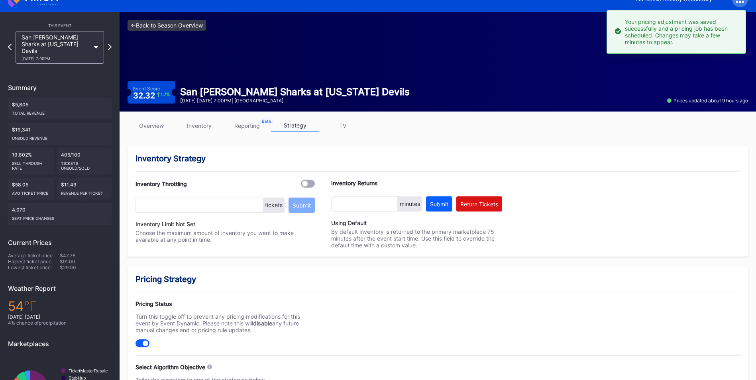
click at [184, 22] on link "<- Back to Season Overview" at bounding box center [166, 25] width 78 height 11
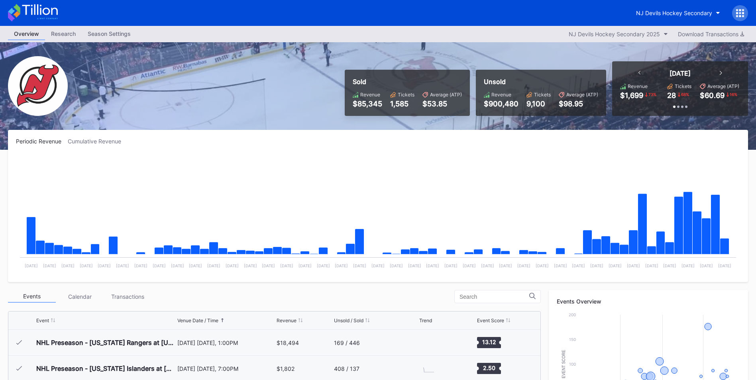
scroll to position [78, 0]
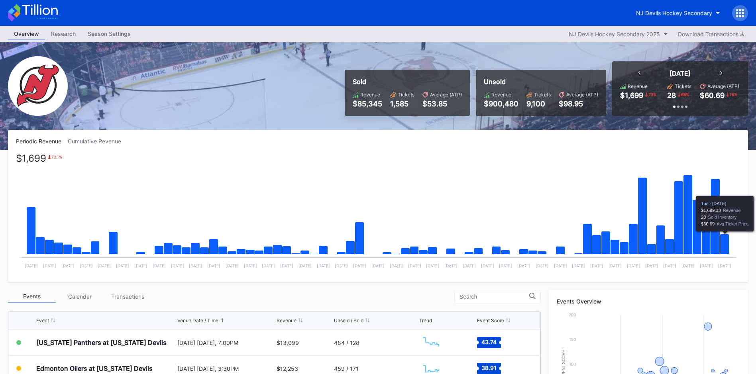
click at [724, 244] on icon "Chart title" at bounding box center [724, 244] width 9 height 20
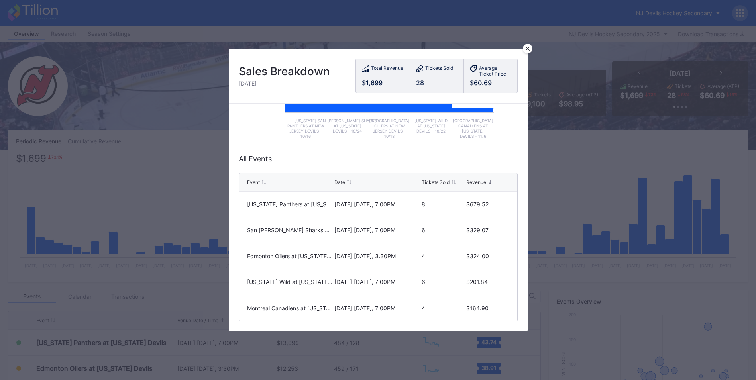
scroll to position [145, 0]
click at [527, 53] on div at bounding box center [528, 49] width 10 height 10
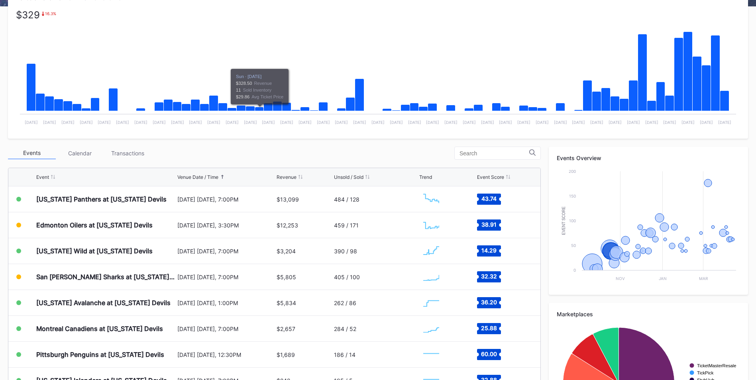
scroll to position [144, 0]
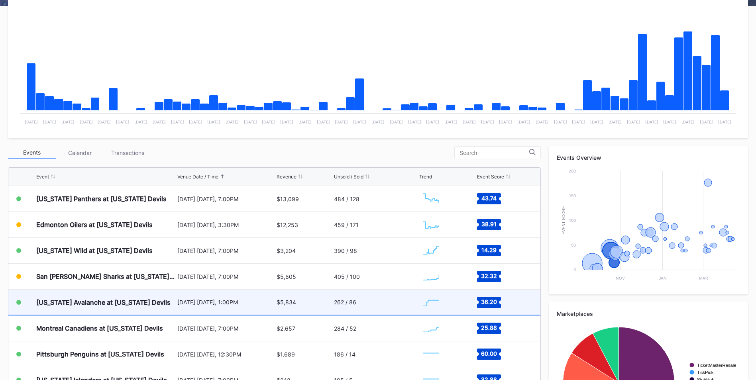
click at [272, 303] on div "Colorado Avalanche at New Jersey Devils October 26 Sunday, 1:00PM $5,834 262 / …" at bounding box center [274, 303] width 532 height 26
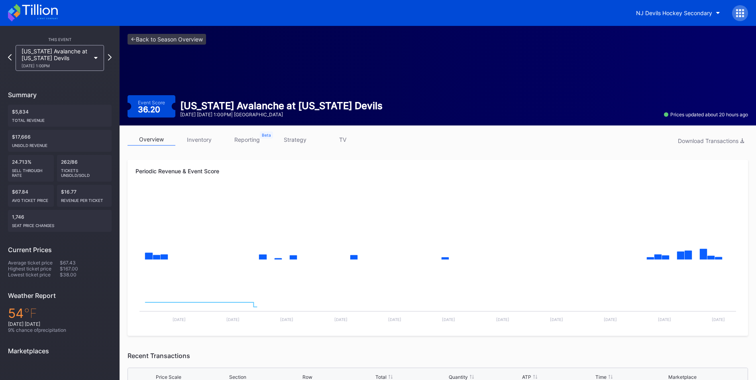
click at [205, 137] on link "inventory" at bounding box center [199, 139] width 48 height 12
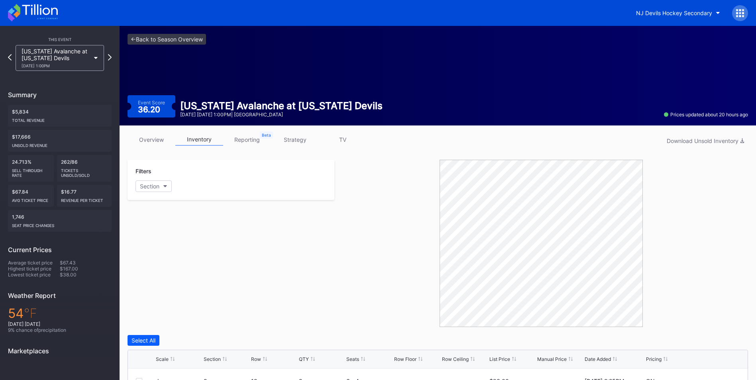
scroll to position [85, 0]
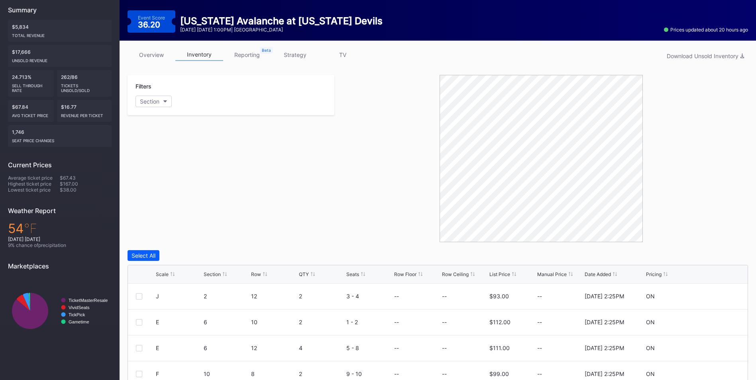
click at [497, 273] on div "List Price" at bounding box center [499, 274] width 21 height 6
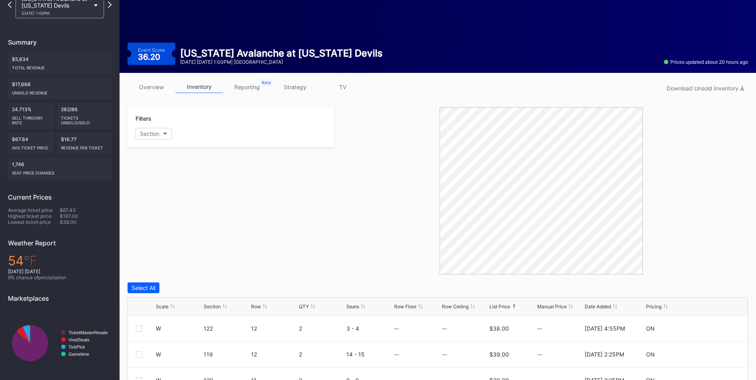
scroll to position [52, 0]
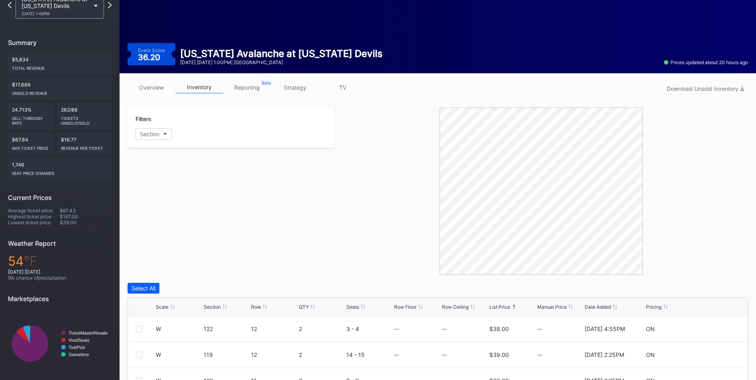
click at [294, 91] on link "strategy" at bounding box center [295, 87] width 48 height 12
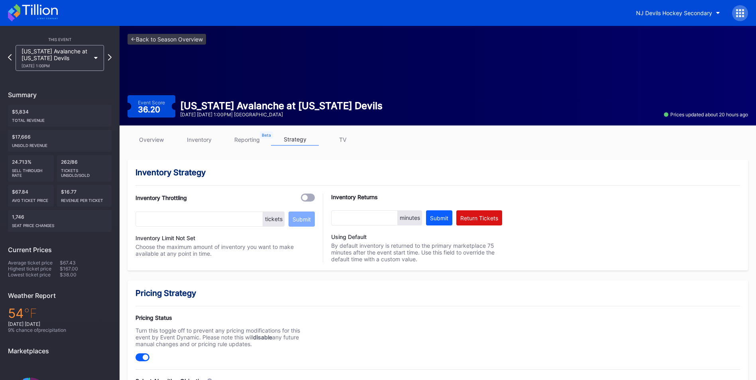
scroll to position [225, 0]
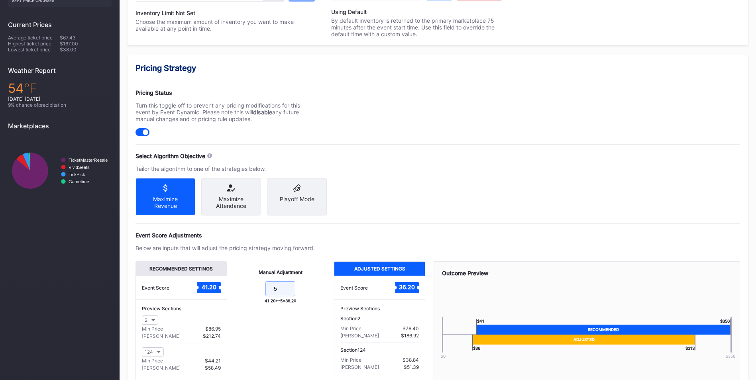
click at [286, 296] on input "-5" at bounding box center [280, 288] width 30 height 15
type input "-"
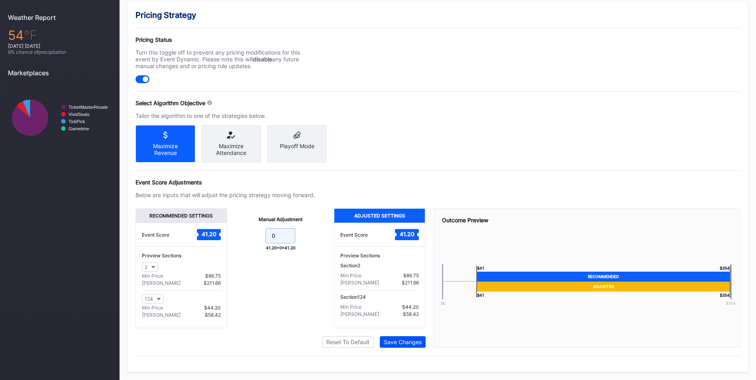
type input "0"
click at [409, 346] on button "Save Changes" at bounding box center [403, 342] width 46 height 12
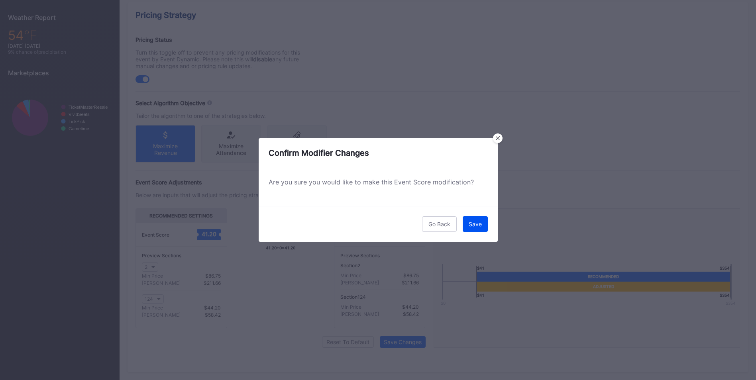
click at [473, 229] on button "Save" at bounding box center [475, 224] width 25 height 16
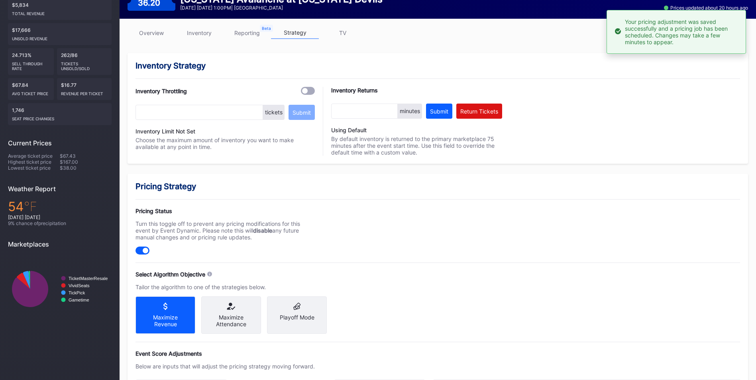
scroll to position [0, 0]
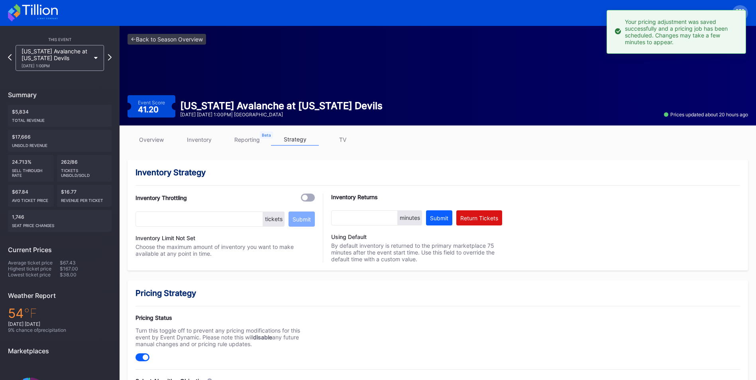
click at [178, 46] on div "<- Back to Season Overview Event Score 41.20 Colorado Avalanche at New Jersey D…" at bounding box center [438, 76] width 636 height 100
click at [175, 40] on link "<- Back to Season Overview" at bounding box center [166, 39] width 78 height 11
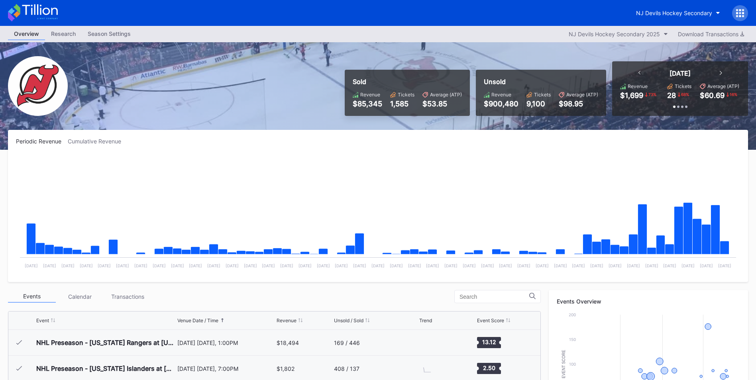
scroll to position [78, 0]
